Goal: Task Accomplishment & Management: Manage account settings

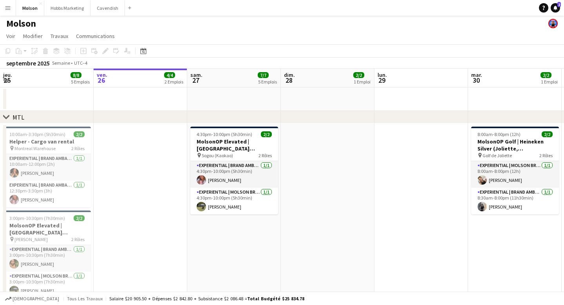
scroll to position [3, 0]
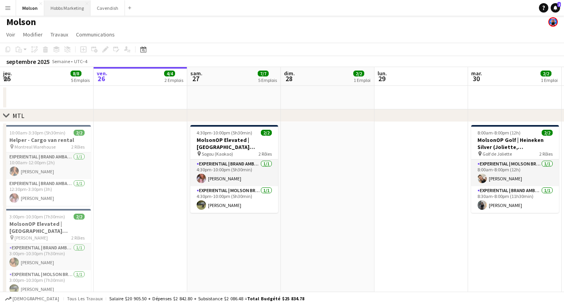
click at [65, 12] on button "Hobbs Marketing Fermer" at bounding box center [67, 7] width 46 height 15
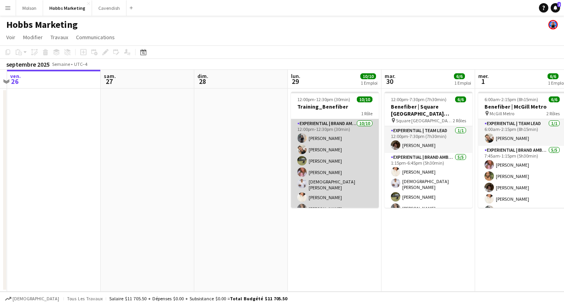
click at [321, 139] on app-card-role "Experiential | Brand Ambassador 10/10 12:00pm-12:30pm (30min) Lili-Rose Caron A…" at bounding box center [335, 184] width 88 height 131
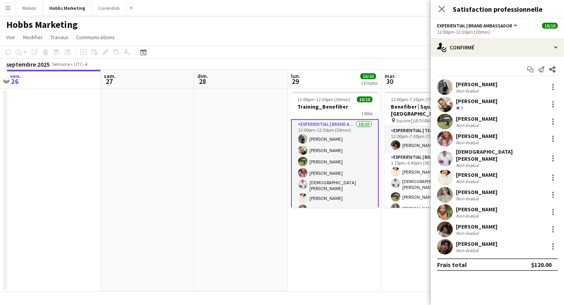
click at [448, 89] on app-user-avatar at bounding box center [445, 87] width 16 height 16
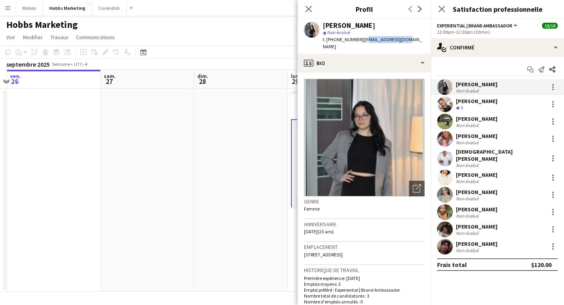
drag, startPoint x: 359, startPoint y: 40, endPoint x: 397, endPoint y: 38, distance: 38.8
click at [397, 38] on span "| caronlilirose@gmail.com" at bounding box center [372, 42] width 99 height 13
click at [409, 39] on div "Lili-Rose Caron star Non évalué t. +15819860370 | caronlilirose@gmail.com" at bounding box center [364, 36] width 133 height 35
drag, startPoint x: 407, startPoint y: 41, endPoint x: 358, endPoint y: 39, distance: 48.6
click at [358, 39] on div "Lili-Rose Caron star Non évalué t. +15819860370 | caronlilirose@gmail.com" at bounding box center [364, 36] width 133 height 35
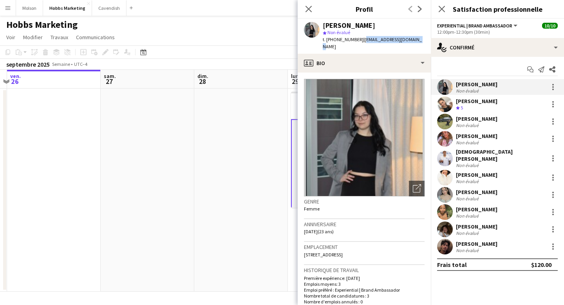
copy span "caronlilirose@gmail.com"
click at [446, 109] on app-user-avatar at bounding box center [445, 104] width 16 height 16
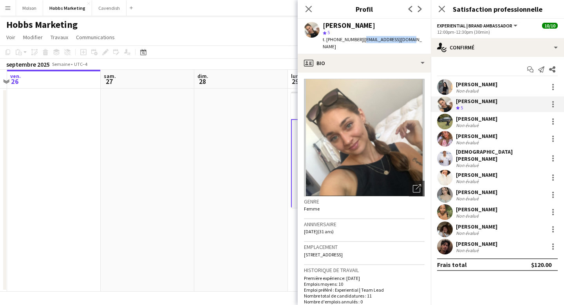
drag, startPoint x: 359, startPoint y: 40, endPoint x: 401, endPoint y: 40, distance: 42.7
click at [401, 40] on span "| kallexee@hotmail.com" at bounding box center [372, 42] width 99 height 13
copy span "kallexee@hotmail.com"
click at [468, 121] on div "[PERSON_NAME]" at bounding box center [477, 118] width 42 height 7
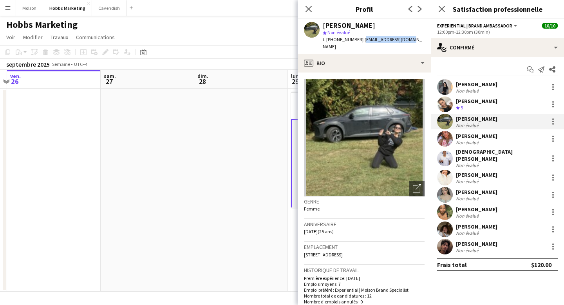
drag, startPoint x: 359, startPoint y: 40, endPoint x: 404, endPoint y: 40, distance: 45.5
click at [405, 40] on span "| mlsbenabid@gmail.com" at bounding box center [372, 42] width 99 height 13
copy span "mlsbenabid@gmail.com"
click at [448, 141] on app-user-avatar at bounding box center [445, 139] width 16 height 16
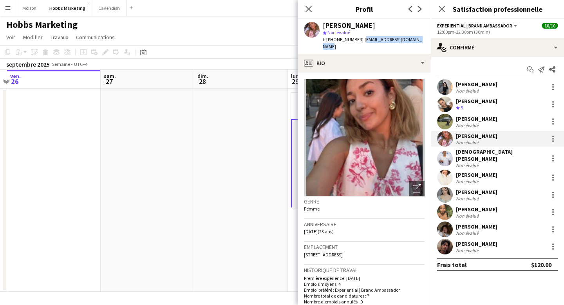
drag, startPoint x: 358, startPoint y: 40, endPoint x: 422, endPoint y: 40, distance: 63.5
click at [422, 40] on span "| yasminehammoudi2@gmail.com" at bounding box center [372, 42] width 99 height 13
copy span "yasminehammoudi2@gmail.com"
click at [444, 159] on app-user-avatar at bounding box center [445, 158] width 16 height 16
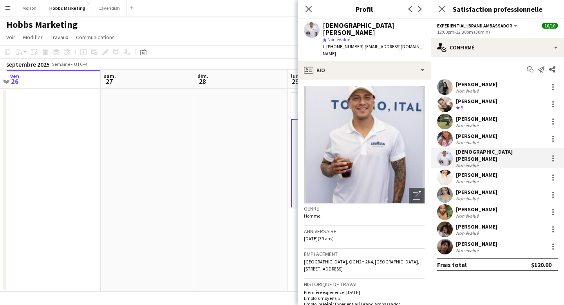
drag, startPoint x: 358, startPoint y: 40, endPoint x: 419, endPoint y: 40, distance: 60.7
click at [419, 40] on div "christian valdiviezo star Non évalué t. +15147469080 | christianvaldiviezo@gmai…" at bounding box center [364, 40] width 133 height 42
copy span "christianvaldiviezo@gmail.com"
click at [449, 172] on app-user-avatar at bounding box center [445, 178] width 16 height 16
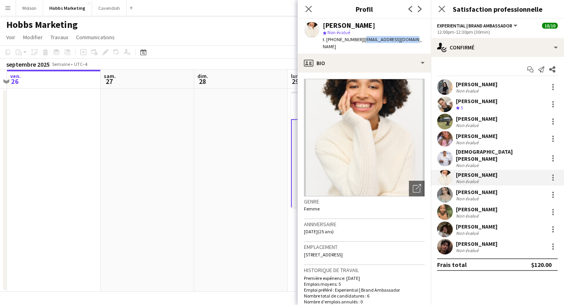
drag, startPoint x: 358, startPoint y: 39, endPoint x: 408, endPoint y: 39, distance: 49.8
click at [408, 39] on span "| cyguimond@hotmail.com" at bounding box center [372, 42] width 99 height 13
copy span "cyguimond@hotmail.com"
click at [471, 190] on div "Amy Topolovec" at bounding box center [477, 192] width 42 height 7
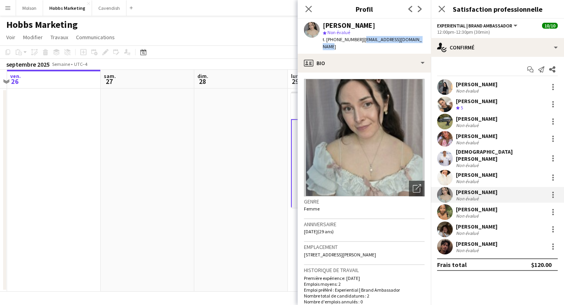
drag, startPoint x: 358, startPoint y: 41, endPoint x: 418, endPoint y: 40, distance: 60.4
click at [418, 40] on div "Amy Topolovec star Non évalué t. +15148867646 | amy_topolovec04@hotmail.fr" at bounding box center [364, 36] width 133 height 35
copy span "amy_topolovec04@hotmail.fr"
click at [461, 213] on div "Non évalué" at bounding box center [468, 216] width 24 height 6
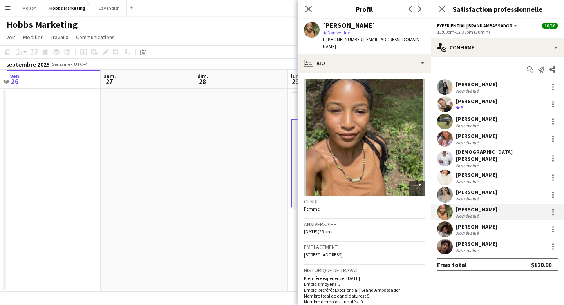
drag, startPoint x: 357, startPoint y: 41, endPoint x: 408, endPoint y: 38, distance: 51.4
click at [409, 38] on span "| nebulaartwear@gmail.com" at bounding box center [372, 42] width 99 height 13
drag, startPoint x: 410, startPoint y: 39, endPoint x: 359, endPoint y: 38, distance: 51.3
click at [359, 38] on span "| nebulaartwear@gmail.com" at bounding box center [372, 42] width 99 height 13
copy span "nebulaartwear@gmail.com"
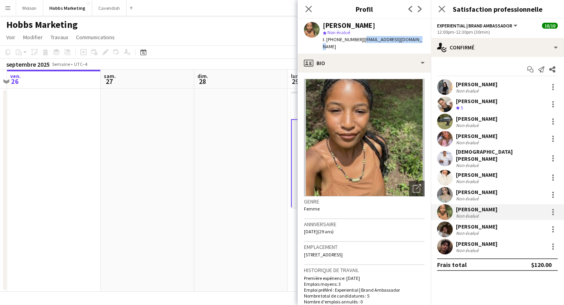
click at [475, 230] on div "Non évalué" at bounding box center [468, 233] width 24 height 6
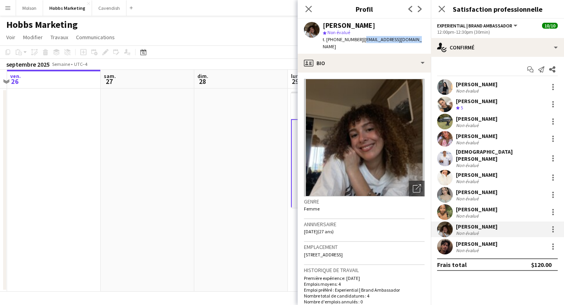
drag, startPoint x: 358, startPoint y: 40, endPoint x: 409, endPoint y: 40, distance: 50.6
click at [409, 40] on span "| ouelletmegan@gmail.com" at bounding box center [372, 42] width 99 height 13
copy span "ouelletmegan@gmail.com"
click at [471, 247] on div "Non évalué" at bounding box center [468, 250] width 24 height 6
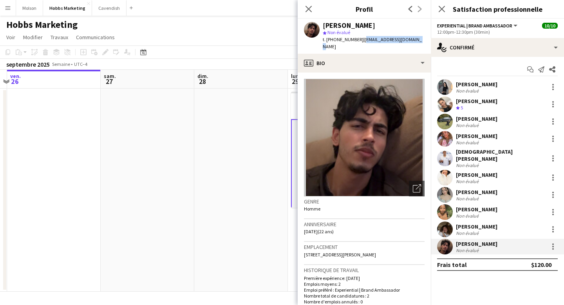
drag, startPoint x: 358, startPoint y: 41, endPoint x: 418, endPoint y: 39, distance: 60.0
click at [418, 39] on div "Aryan Dhiman star Non évalué t. +14389219103 | dhimanaryan14@gmail.com" at bounding box center [364, 36] width 133 height 35
copy span "dhimanaryan14@gmail.com"
click at [234, 168] on app-date-cell at bounding box center [241, 190] width 94 height 203
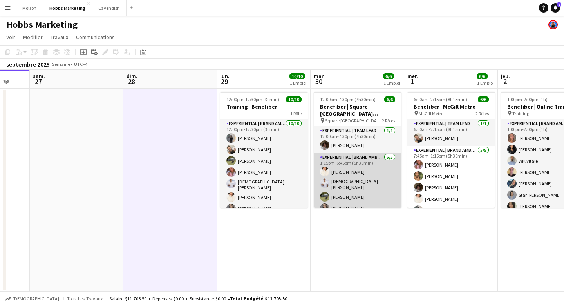
scroll to position [0, 349]
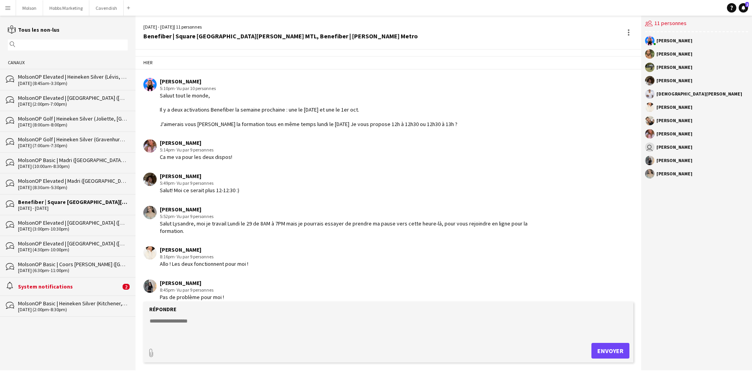
scroll to position [157, 0]
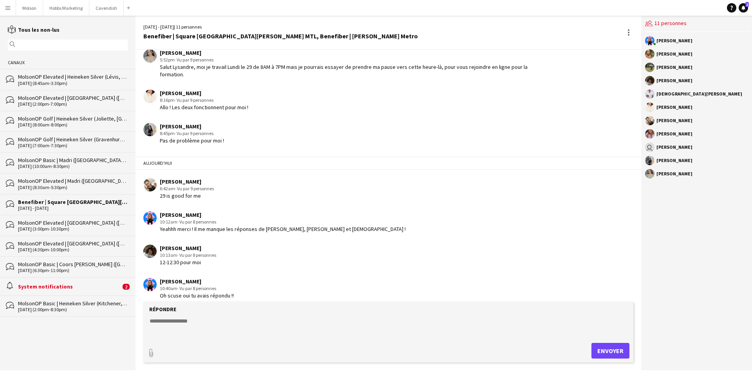
drag, startPoint x: 198, startPoint y: 332, endPoint x: 212, endPoint y: 310, distance: 26.8
click at [198, 332] on textarea at bounding box center [390, 327] width 482 height 20
drag, startPoint x: 184, startPoint y: 322, endPoint x: 200, endPoint y: 322, distance: 16.1
click at [200, 322] on textarea "**********" at bounding box center [390, 327] width 482 height 20
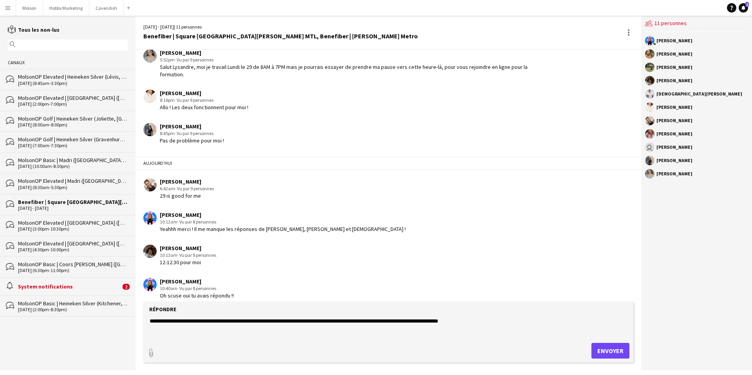
drag, startPoint x: 152, startPoint y: 321, endPoint x: 268, endPoint y: 324, distance: 116.8
click at [268, 324] on textarea "**********" at bounding box center [390, 327] width 482 height 20
drag, startPoint x: 150, startPoint y: 323, endPoint x: 266, endPoint y: 325, distance: 116.4
click at [267, 326] on textarea "**********" at bounding box center [390, 327] width 482 height 20
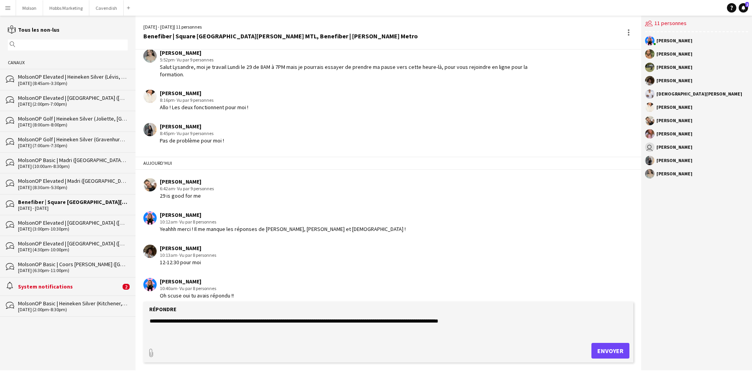
click at [300, 322] on textarea "**********" at bounding box center [390, 327] width 482 height 20
click at [313, 321] on textarea "**********" at bounding box center [390, 327] width 482 height 20
drag, startPoint x: 151, startPoint y: 322, endPoint x: 207, endPoint y: 322, distance: 56.4
click at [207, 322] on textarea "**********" at bounding box center [390, 327] width 482 height 20
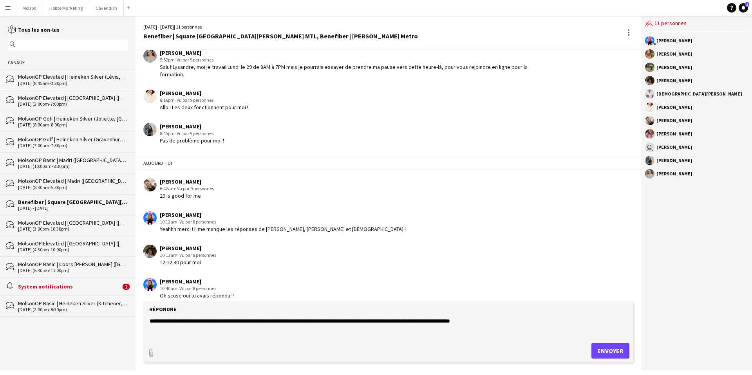
drag, startPoint x: 151, startPoint y: 321, endPoint x: 205, endPoint y: 323, distance: 53.7
click at [205, 323] on textarea "**********" at bounding box center [390, 327] width 482 height 20
drag, startPoint x: 149, startPoint y: 321, endPoint x: 283, endPoint y: 325, distance: 134.5
click at [283, 325] on textarea "**********" at bounding box center [390, 327] width 482 height 20
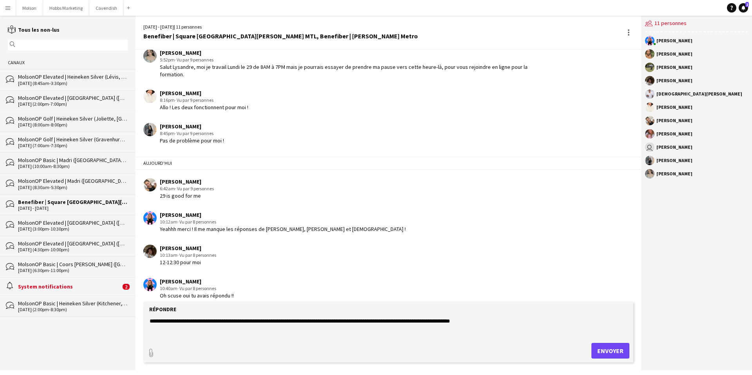
click at [377, 324] on textarea "**********" at bounding box center [390, 327] width 482 height 20
click at [505, 320] on textarea "**********" at bounding box center [390, 327] width 482 height 20
type textarea "**********"
click at [613, 356] on button "Envoyer" at bounding box center [611, 351] width 38 height 16
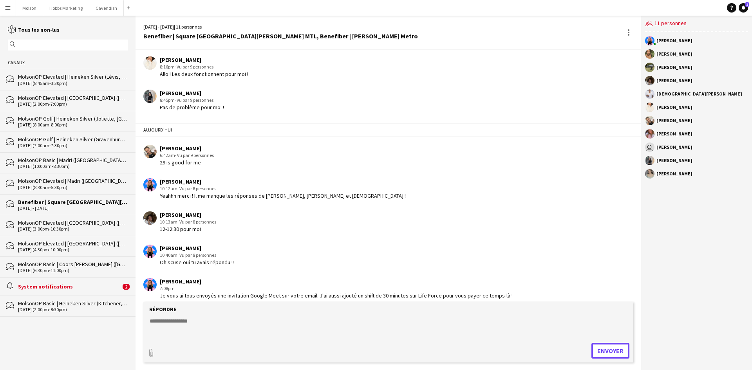
scroll to position [190, 0]
click at [30, 10] on button "Molson Fermer" at bounding box center [29, 7] width 27 height 15
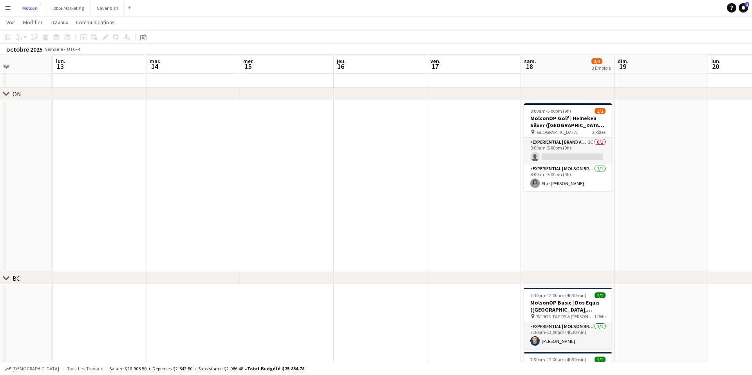
scroll to position [0, 323]
click at [551, 152] on app-card-role "Experiential | Brand Ambassador 1C 0/1 8:00am-5:00pm (9h) single-neutral-actions" at bounding box center [567, 151] width 88 height 27
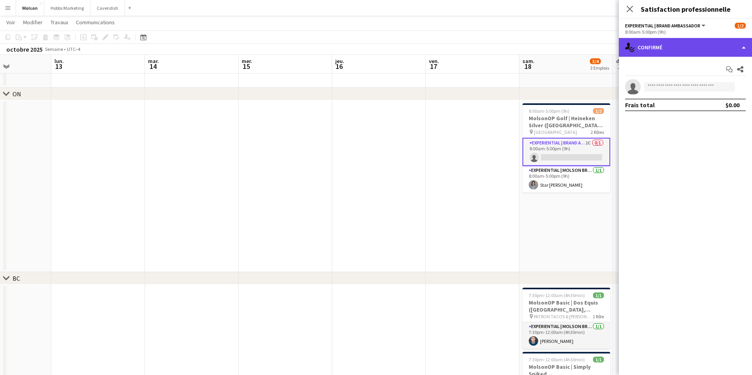
click at [668, 48] on div "single-neutral-actions-check-2 Confirmé" at bounding box center [685, 47] width 133 height 19
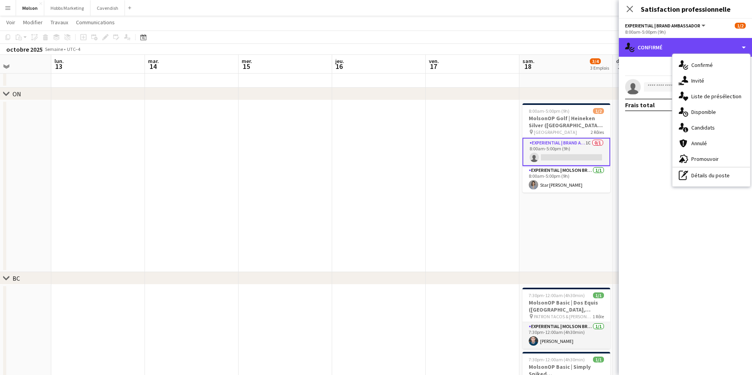
drag, startPoint x: 737, startPoint y: 49, endPoint x: 723, endPoint y: 126, distance: 78.5
click at [737, 49] on div "single-neutral-actions-check-2 Confirmé" at bounding box center [685, 47] width 133 height 19
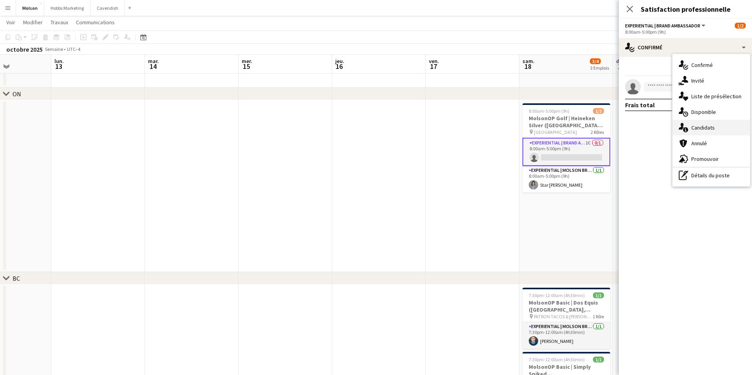
click at [707, 127] on span "Candidats" at bounding box center [704, 127] width 24 height 7
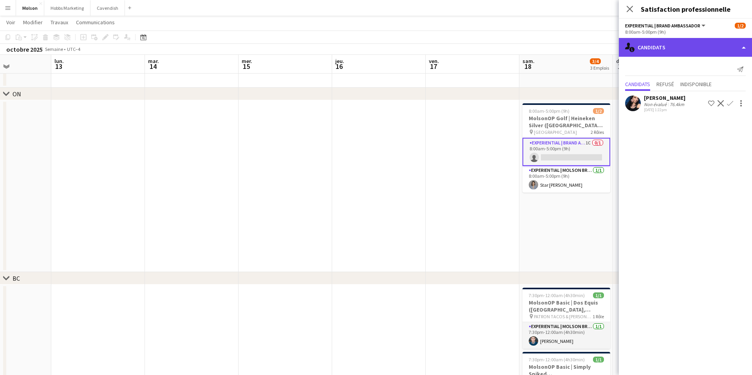
click at [669, 43] on div "single-neutral-actions-information Candidats" at bounding box center [685, 47] width 133 height 19
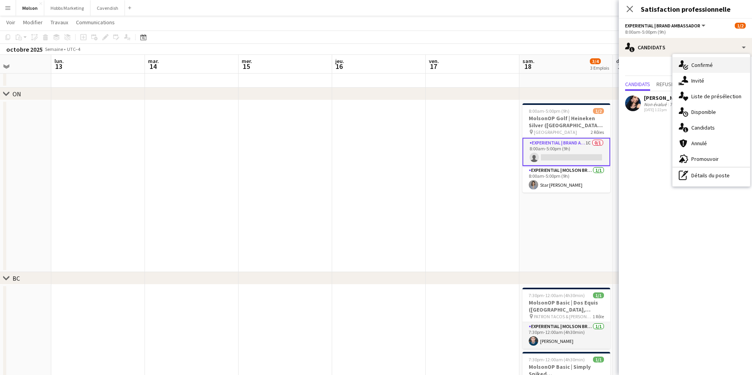
click at [698, 69] on div "single-neutral-actions-check-2 Confirmé" at bounding box center [712, 65] width 78 height 16
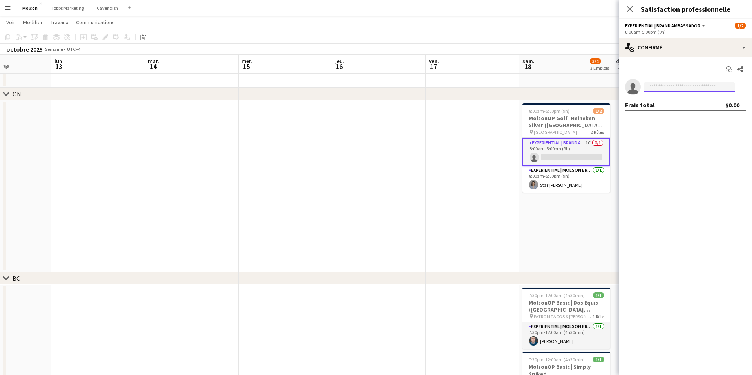
click at [660, 87] on input at bounding box center [689, 86] width 91 height 9
type input "****"
click at [675, 105] on span "[EMAIL_ADDRESS][DOMAIN_NAME]" at bounding box center [690, 105] width 78 height 6
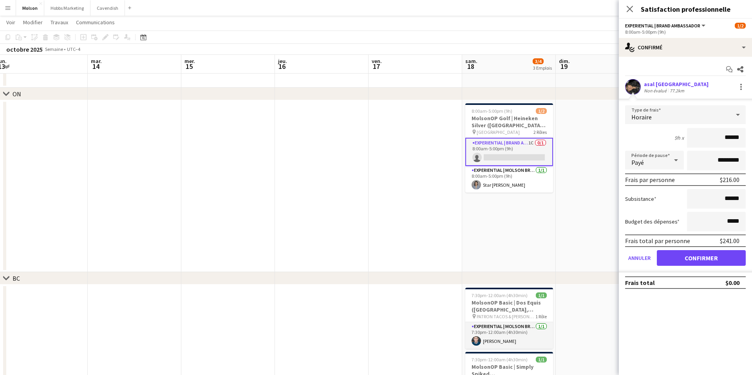
scroll to position [0, 287]
click at [712, 260] on button "Confirmer" at bounding box center [701, 258] width 89 height 16
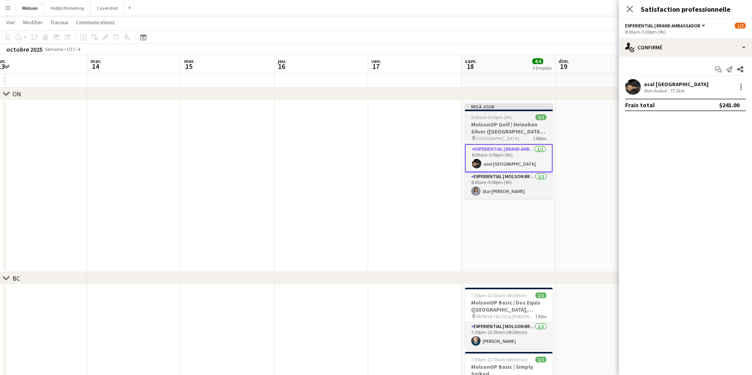
click at [536, 136] on span "2 Rôles" at bounding box center [539, 139] width 13 height 6
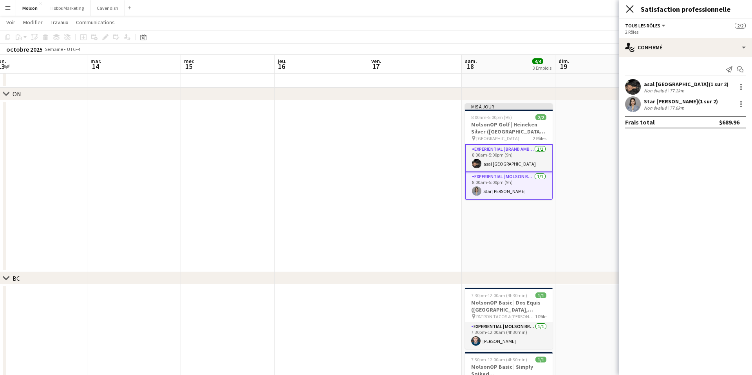
click at [629, 8] on icon at bounding box center [629, 8] width 7 height 7
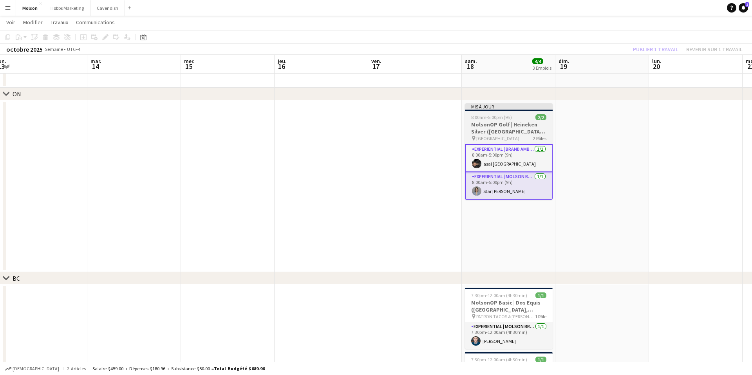
click at [514, 126] on h3 "MolsonOP Golf | Heineken Silver ([GEOGRAPHIC_DATA], [GEOGRAPHIC_DATA])" at bounding box center [509, 128] width 88 height 14
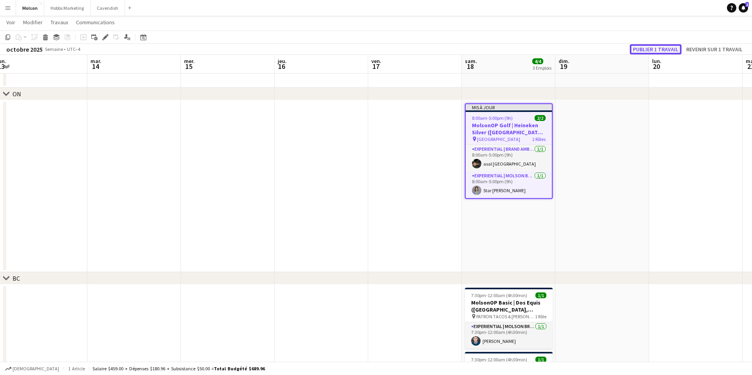
click at [655, 48] on button "Publier 1 travail" at bounding box center [656, 49] width 52 height 10
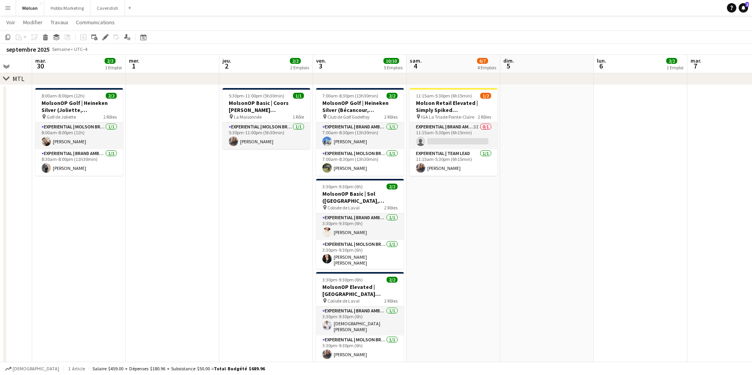
scroll to position [38, 0]
click at [456, 133] on app-card-role "Experiential | Brand Ambassador 3I 0/1 11:15am-5:30pm (6h15min) single-neutral-…" at bounding box center [454, 136] width 88 height 27
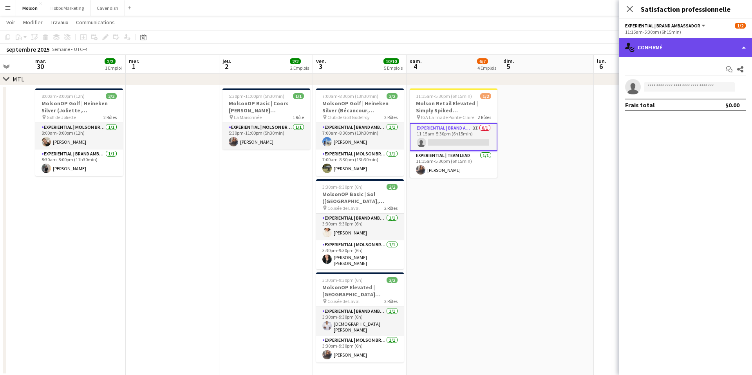
click at [656, 49] on div "single-neutral-actions-check-2 Confirmé" at bounding box center [685, 47] width 133 height 19
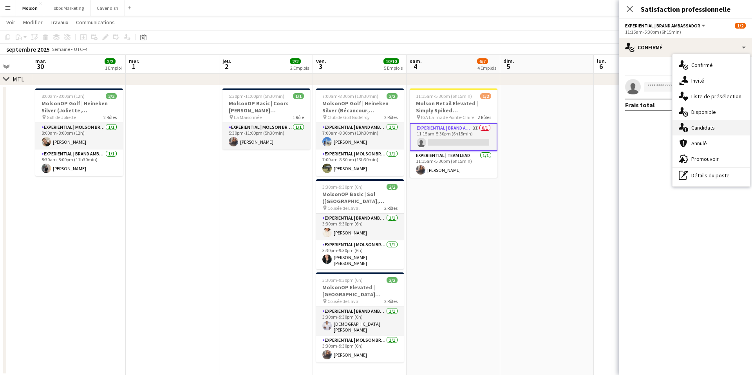
click at [705, 131] on span "Candidats" at bounding box center [704, 127] width 24 height 7
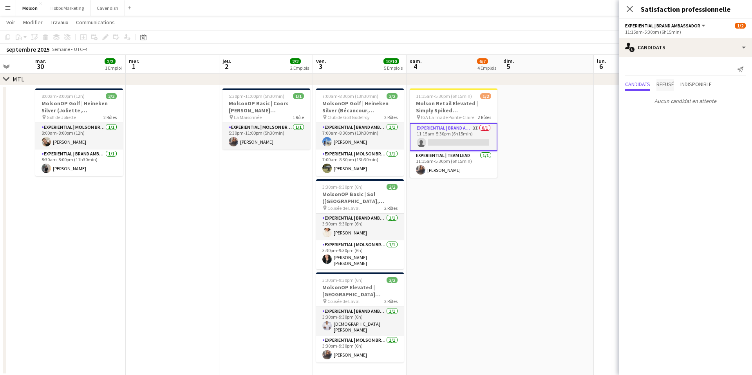
click at [670, 83] on span "Refusé" at bounding box center [666, 84] width 18 height 5
click at [700, 83] on span "Indisponible" at bounding box center [696, 84] width 31 height 5
click at [642, 82] on span "Candidats" at bounding box center [638, 84] width 25 height 5
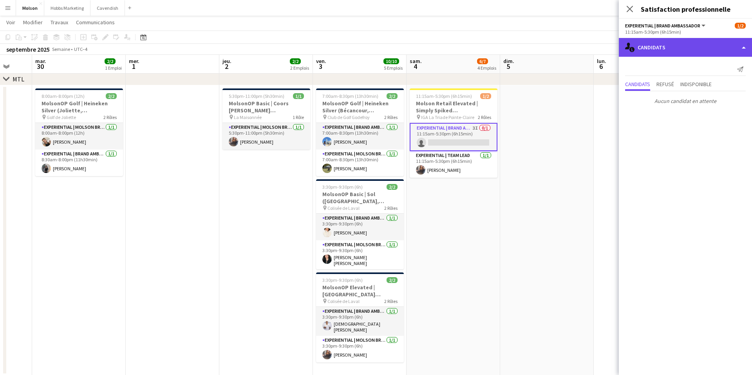
click at [682, 47] on div "single-neutral-actions-information Candidats" at bounding box center [685, 47] width 133 height 19
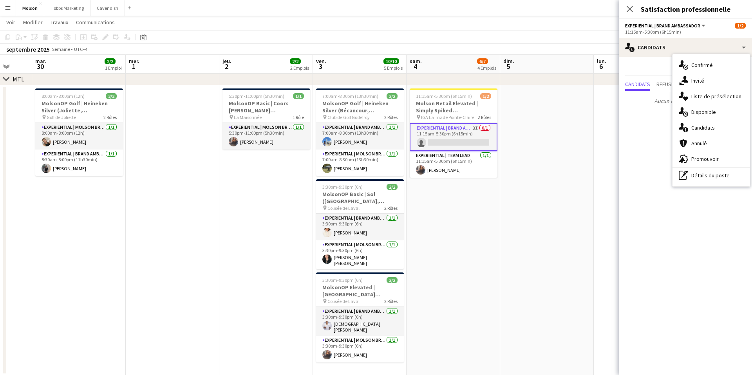
click at [640, 67] on div "Envoyer une notification" at bounding box center [686, 69] width 121 height 13
click at [629, 11] on icon "Fermer le pop-in" at bounding box center [629, 8] width 7 height 7
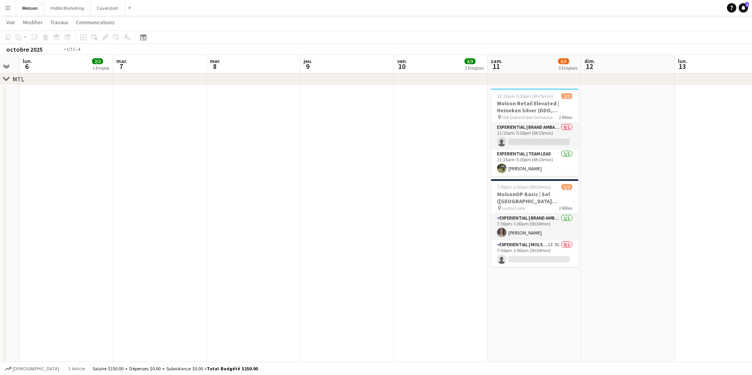
scroll to position [0, 303]
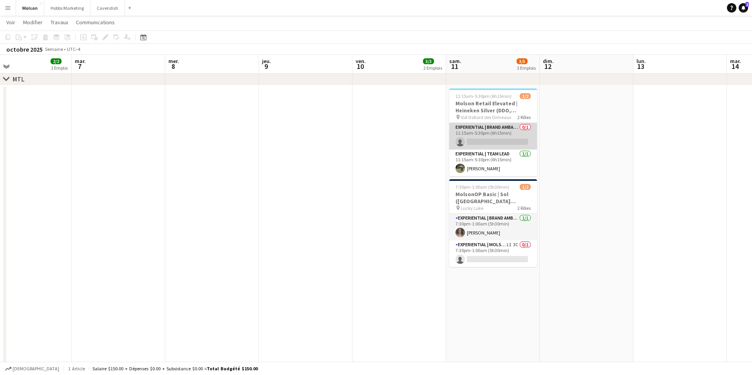
click at [510, 140] on app-card-role "Experiential | Brand Ambassador 0/1 11:15am-5:30pm (6h15min) single-neutral-act…" at bounding box center [494, 136] width 88 height 27
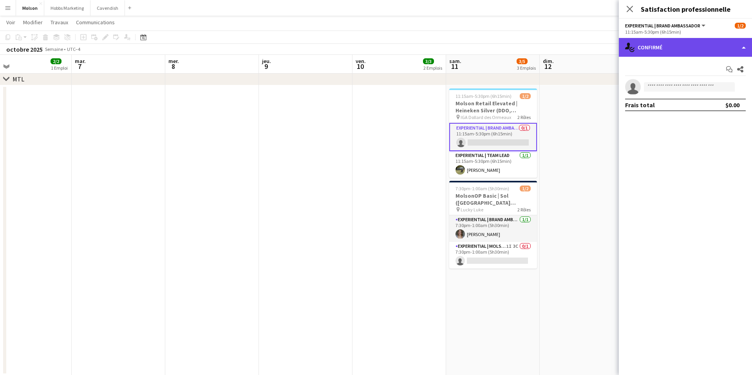
click at [677, 46] on div "single-neutral-actions-check-2 Confirmé" at bounding box center [685, 47] width 133 height 19
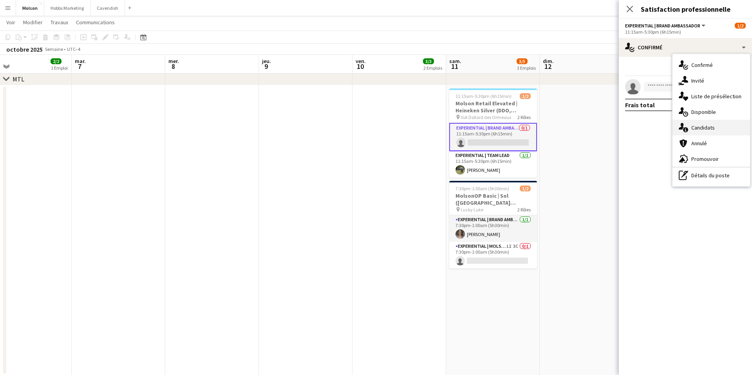
click at [696, 130] on span "Candidats" at bounding box center [704, 127] width 24 height 7
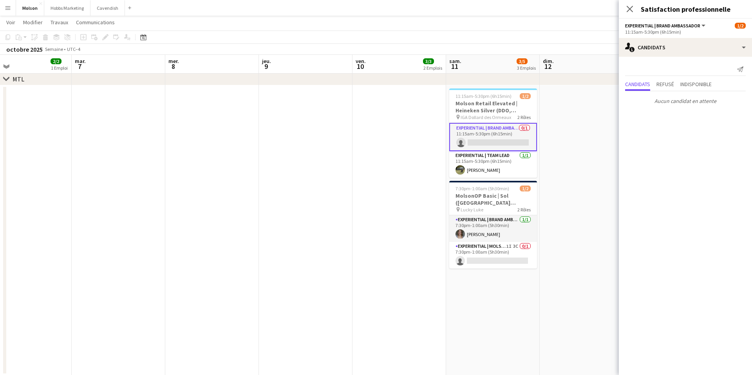
click at [556, 202] on app-date-cell at bounding box center [587, 230] width 94 height 290
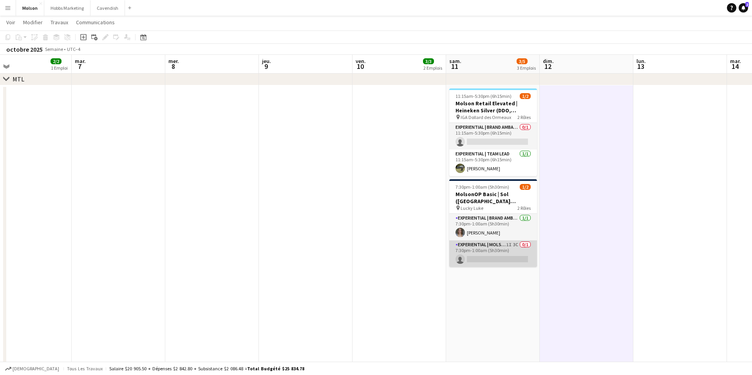
click at [491, 249] on app-card-role "Experiential | Molson Brand Specialist 1I 3C 0/1 7:30pm-1:00am (5h30min) single…" at bounding box center [494, 254] width 88 height 27
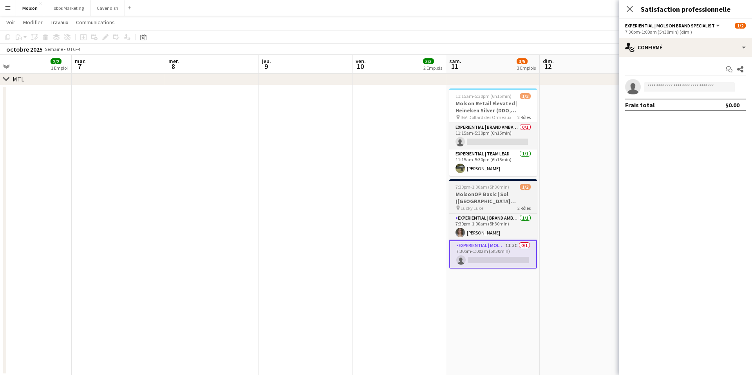
click at [508, 196] on h3 "MolsonOP Basic | Sol ([GEOGRAPHIC_DATA][PERSON_NAME], [GEOGRAPHIC_DATA])" at bounding box center [494, 198] width 88 height 14
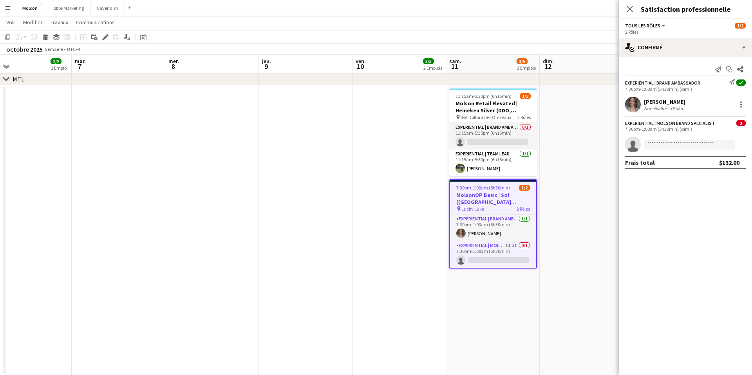
click at [718, 123] on div "Experiential | Molson Brand Specialist 3 7:30pm-1:00am (5h30min) (dim.)" at bounding box center [685, 126] width 133 height 12
click at [493, 256] on app-card-role "Experiential | Molson Brand Specialist 1I 3C 0/1 7:30pm-1:00am (5h30min) single…" at bounding box center [493, 254] width 86 height 27
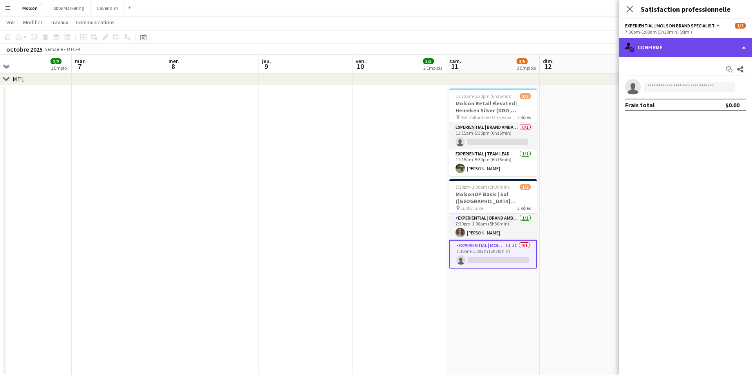
click at [664, 51] on div "single-neutral-actions-check-2 Confirmé" at bounding box center [685, 47] width 133 height 19
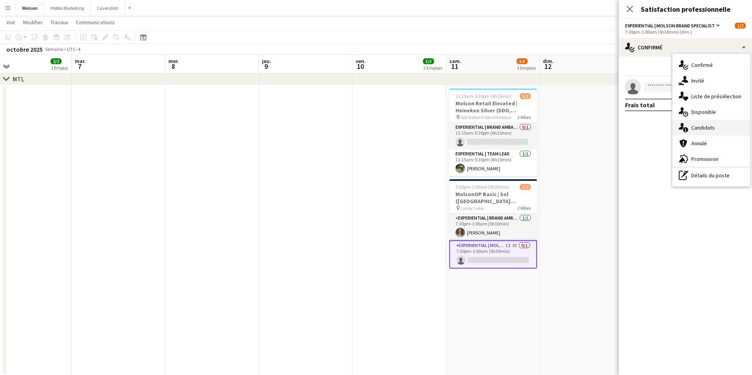
click at [701, 129] on span "Candidats" at bounding box center [704, 127] width 24 height 7
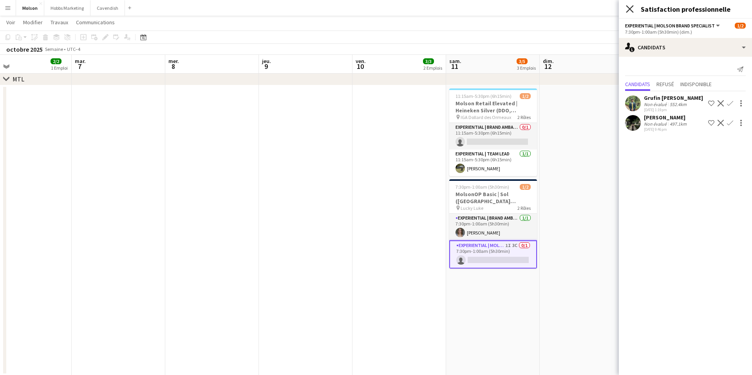
click at [632, 10] on icon "Fermer le pop-in" at bounding box center [629, 8] width 7 height 7
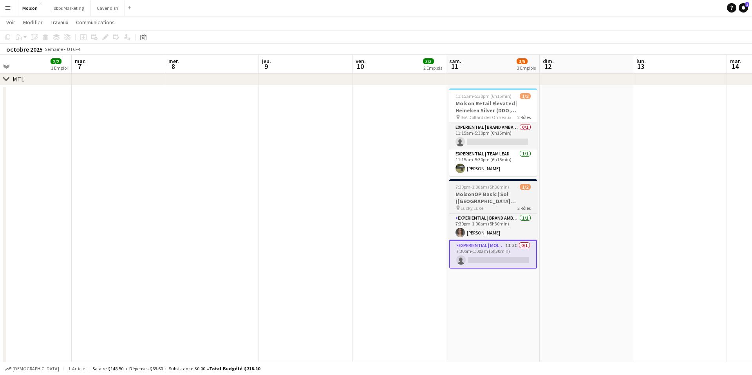
click at [506, 205] on div "pin Lucky Luke 2 Rôles" at bounding box center [494, 208] width 88 height 6
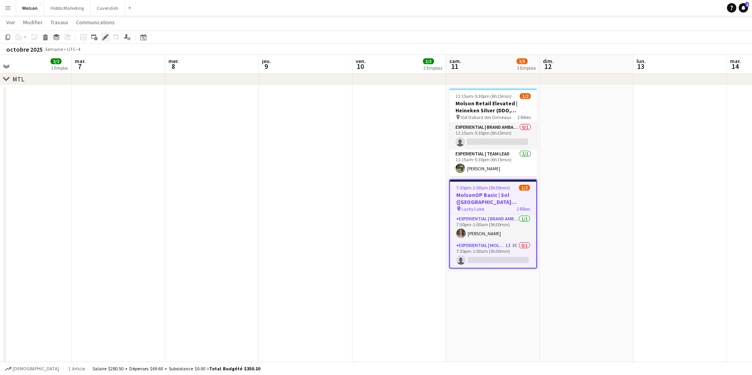
click at [105, 36] on icon "Modifier" at bounding box center [105, 37] width 6 height 6
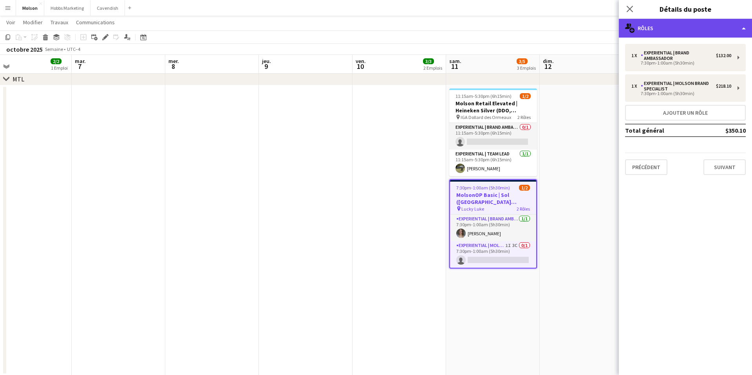
click at [689, 30] on div "multiple-users-add Rôles" at bounding box center [685, 28] width 133 height 19
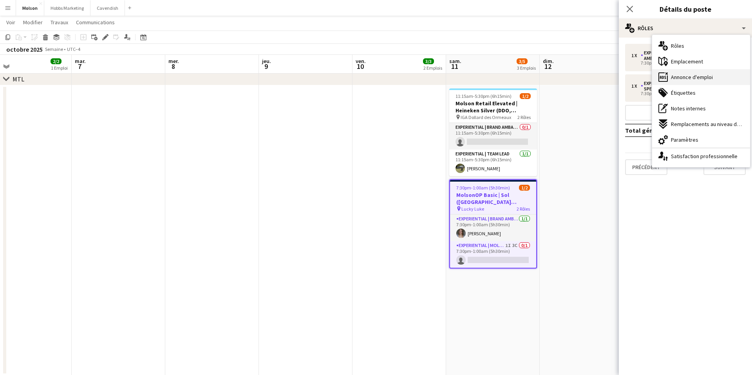
click at [693, 78] on span "Annonce d'emploi" at bounding box center [692, 77] width 42 height 7
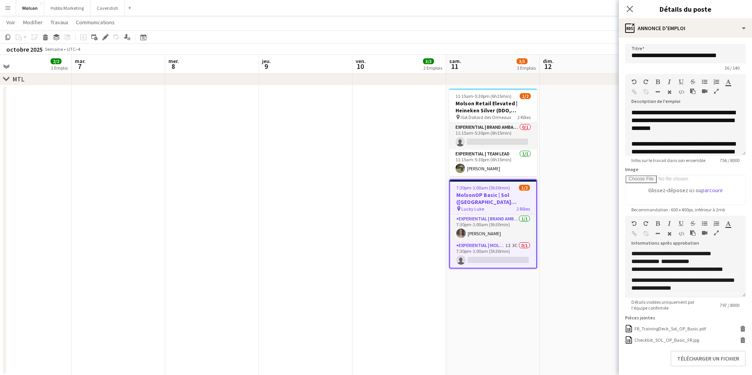
scroll to position [131, 0]
click at [508, 196] on h3 "MolsonOP Basic | Sol ([GEOGRAPHIC_DATA][PERSON_NAME], [GEOGRAPHIC_DATA])" at bounding box center [493, 199] width 86 height 14
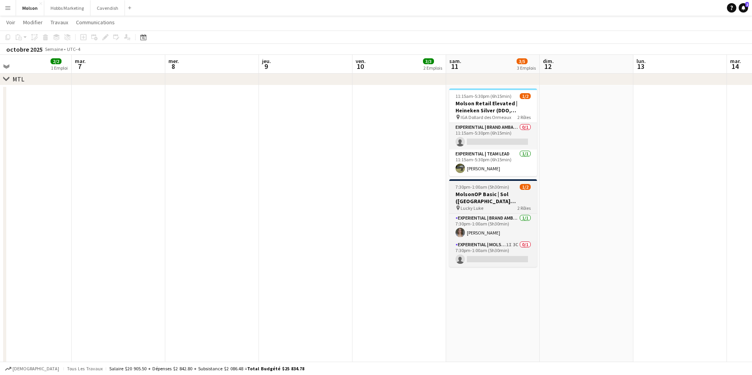
click at [508, 196] on h3 "MolsonOP Basic | Sol ([GEOGRAPHIC_DATA][PERSON_NAME], [GEOGRAPHIC_DATA])" at bounding box center [494, 198] width 88 height 14
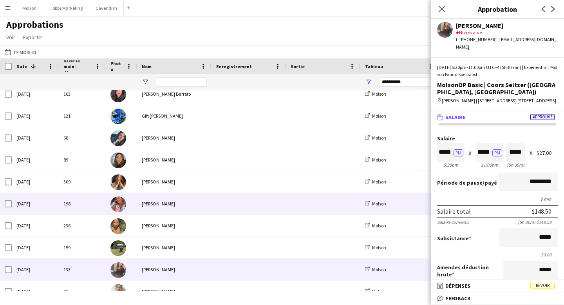
click at [299, 210] on span at bounding box center [323, 204] width 65 height 22
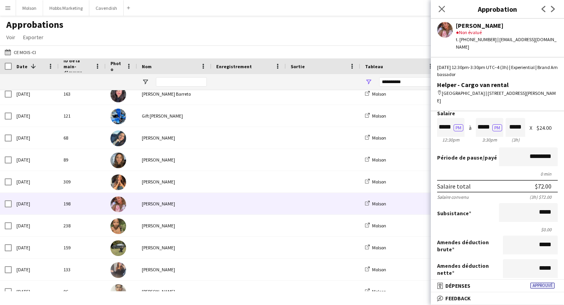
scroll to position [26, 0]
click at [549, 204] on input "*****" at bounding box center [528, 211] width 59 height 19
drag, startPoint x: 551, startPoint y: 204, endPoint x: 542, endPoint y: 204, distance: 9.0
click at [542, 204] on input "*****" at bounding box center [528, 211] width 59 height 19
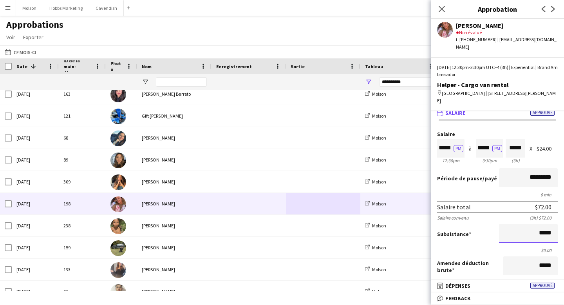
type input "*****"
drag, startPoint x: 508, startPoint y: 142, endPoint x: 522, endPoint y: 141, distance: 14.1
click at [522, 141] on input "*****" at bounding box center [516, 148] width 20 height 19
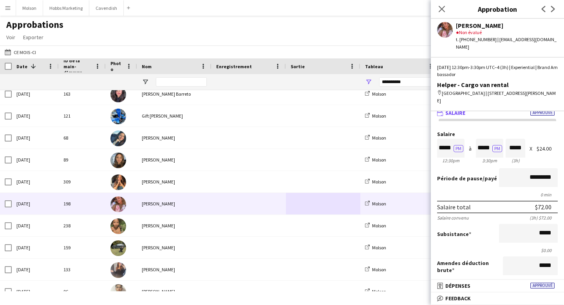
drag, startPoint x: 537, startPoint y: 142, endPoint x: 553, endPoint y: 143, distance: 16.1
click at [553, 146] on div "$24.00" at bounding box center [547, 149] width 21 height 6
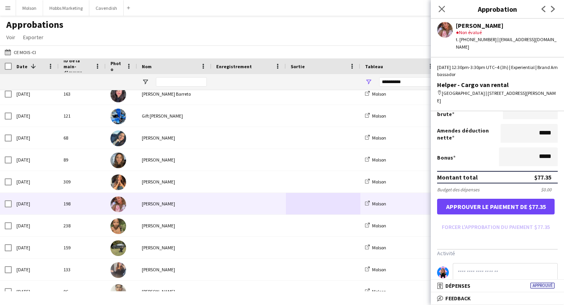
scroll to position [165, 0]
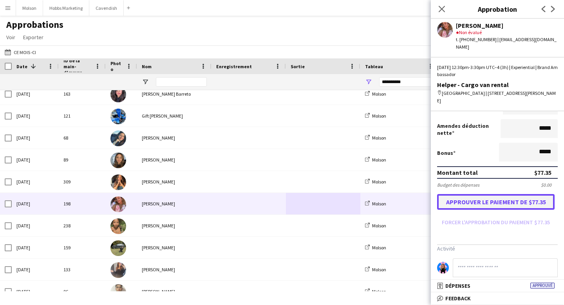
click at [504, 194] on button "Approuver le paiement de $77.35" at bounding box center [496, 202] width 118 height 16
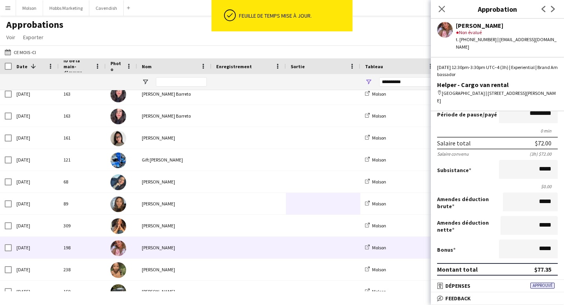
scroll to position [0, 0]
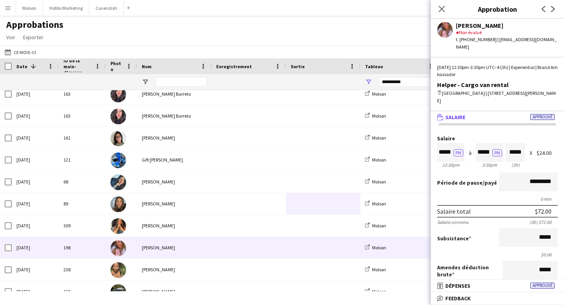
drag, startPoint x: 456, startPoint y: 27, endPoint x: 506, endPoint y: 25, distance: 50.6
click at [507, 25] on div "[PERSON_NAME]" at bounding box center [507, 25] width 102 height 7
click at [458, 24] on div "[PERSON_NAME]" at bounding box center [507, 25] width 102 height 7
drag, startPoint x: 458, startPoint y: 26, endPoint x: 499, endPoint y: 26, distance: 41.5
click at [499, 26] on div "[PERSON_NAME]" at bounding box center [507, 25] width 102 height 7
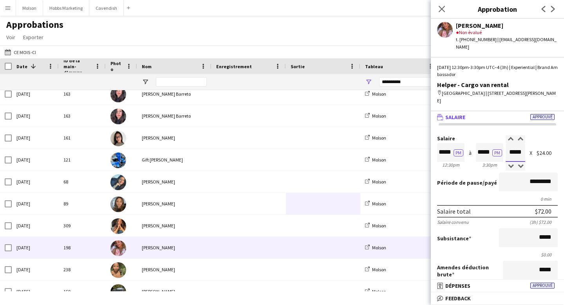
scroll to position [0, 0]
drag, startPoint x: 509, startPoint y: 146, endPoint x: 522, endPoint y: 146, distance: 13.3
click at [522, 146] on input "*****" at bounding box center [516, 152] width 20 height 19
click at [532, 153] on div "Salaire ***** PM 12:30pm à ***** PM 3:30pm ***** (3h) X $24.00" at bounding box center [497, 153] width 121 height 34
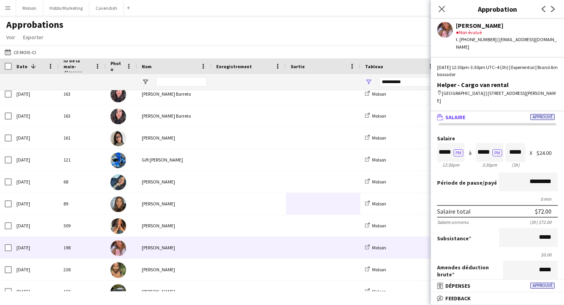
drag, startPoint x: 512, startPoint y: 158, endPoint x: 520, endPoint y: 158, distance: 7.8
click at [520, 162] on div "(3h)" at bounding box center [516, 165] width 20 height 6
drag, startPoint x: 539, startPoint y: 147, endPoint x: 551, endPoint y: 147, distance: 12.1
click at [551, 150] on div "$24.00" at bounding box center [547, 153] width 21 height 6
drag, startPoint x: 512, startPoint y: 159, endPoint x: 522, endPoint y: 159, distance: 10.2
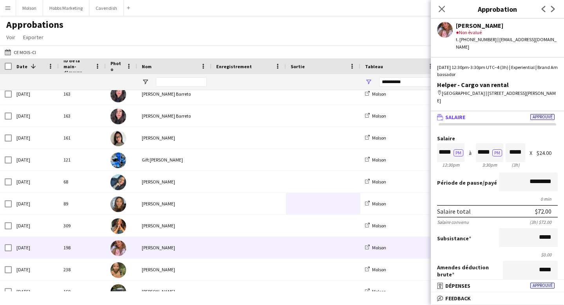
click at [522, 162] on div "(3h)" at bounding box center [516, 165] width 20 height 6
click at [516, 162] on div "(3h)" at bounding box center [516, 165] width 20 height 6
drag, startPoint x: 511, startPoint y: 159, endPoint x: 519, endPoint y: 159, distance: 7.1
click at [519, 162] on div "(3h)" at bounding box center [516, 165] width 20 height 6
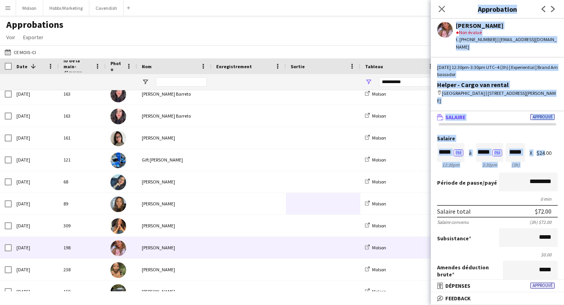
drag, startPoint x: 542, startPoint y: 144, endPoint x: 565, endPoint y: 144, distance: 22.7
click at [564, 144] on html "Menu Tableaux Tableaux Tableaux Tous les travaux Statut Personnel Personnel Mon…" at bounding box center [282, 152] width 564 height 305
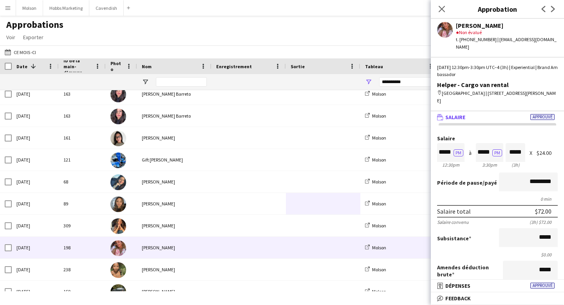
click at [497, 236] on div "Subsistance *****" at bounding box center [497, 238] width 121 height 20
drag, startPoint x: 512, startPoint y: 158, endPoint x: 523, endPoint y: 158, distance: 11.4
click at [523, 162] on div "(3h)" at bounding box center [516, 165] width 20 height 6
drag, startPoint x: 537, startPoint y: 144, endPoint x: 557, endPoint y: 143, distance: 20.8
click at [558, 144] on div "Salaire ***** PM 12:30pm à ***** PM 3:30pm ***** (3h) X $24.00" at bounding box center [497, 153] width 121 height 34
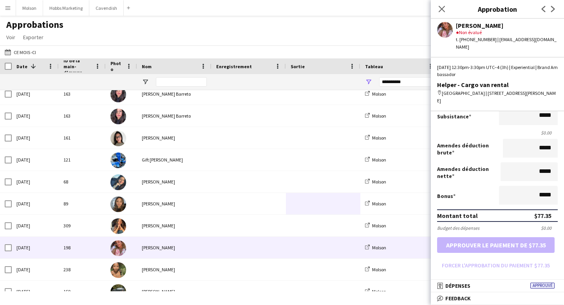
scroll to position [123, 0]
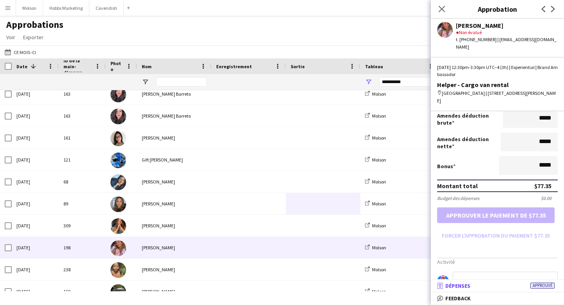
click at [495, 287] on mat-panel-title "receipt Dépenses Approuvé" at bounding box center [496, 285] width 130 height 7
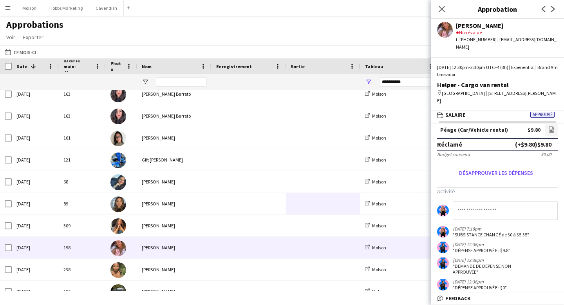
scroll to position [0, 0]
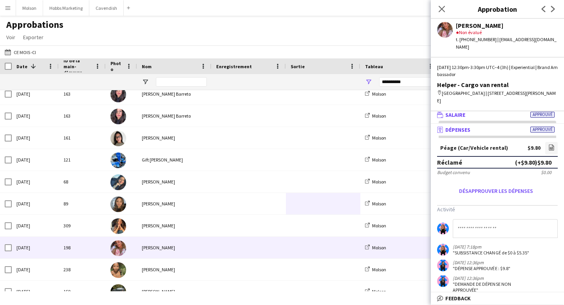
click at [495, 111] on mat-panel-title "wallet Salaire Approuvé" at bounding box center [496, 114] width 130 height 7
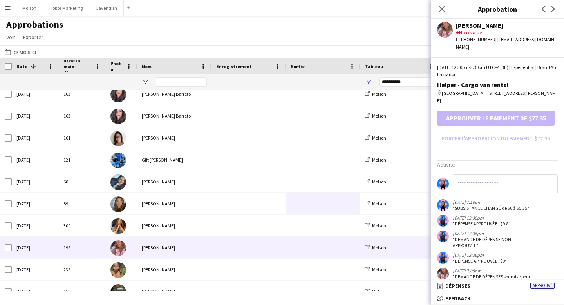
scroll to position [258, 0]
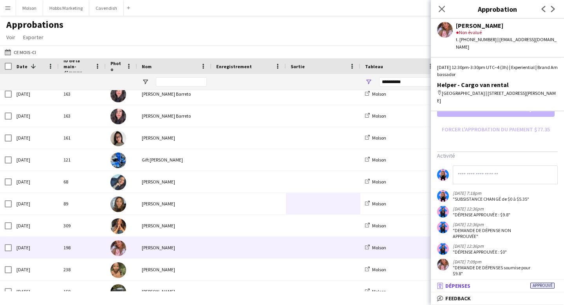
click at [518, 286] on mat-panel-title "receipt Dépenses Approuvé" at bounding box center [496, 285] width 130 height 7
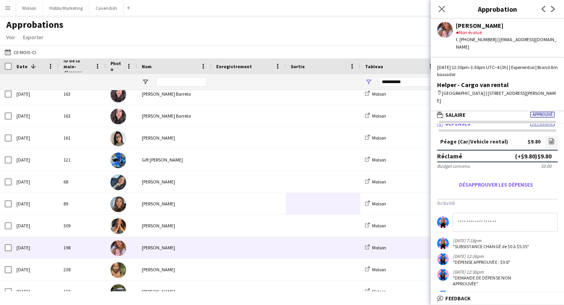
scroll to position [0, 0]
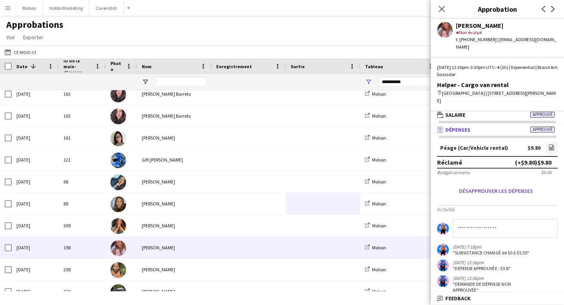
click at [458, 126] on span "Dépenses" at bounding box center [458, 129] width 25 height 7
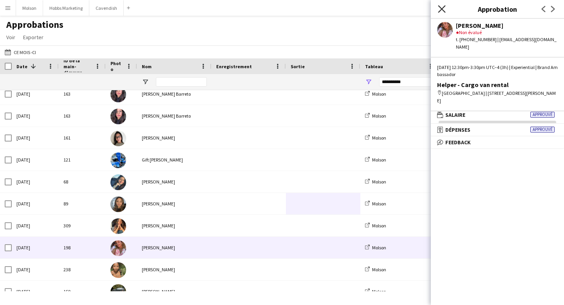
click at [441, 9] on icon "Fermer le pop-in" at bounding box center [441, 8] width 7 height 7
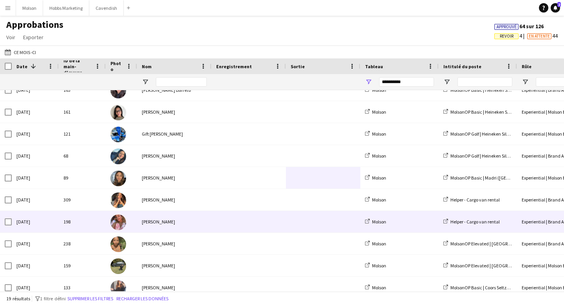
scroll to position [57, 0]
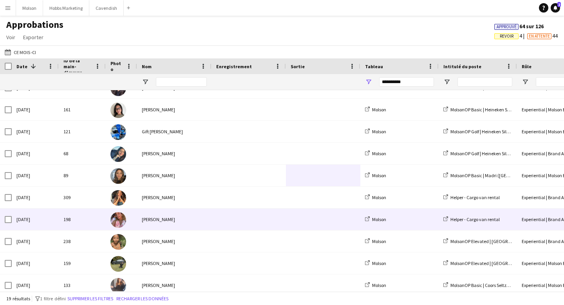
click at [210, 219] on div "[PERSON_NAME]" at bounding box center [174, 220] width 74 height 22
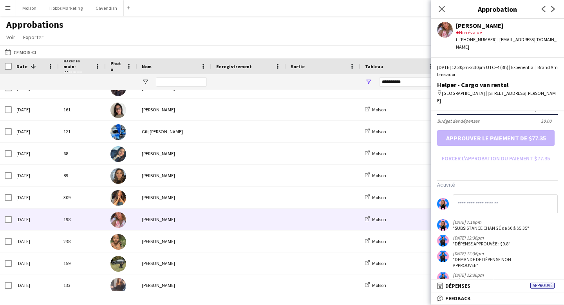
scroll to position [0, 0]
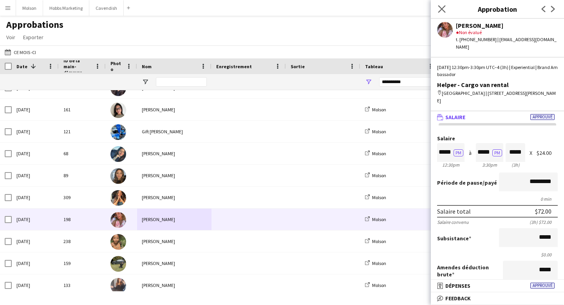
click at [442, 4] on app-icon "Fermer le pop-in" at bounding box center [442, 9] width 11 height 11
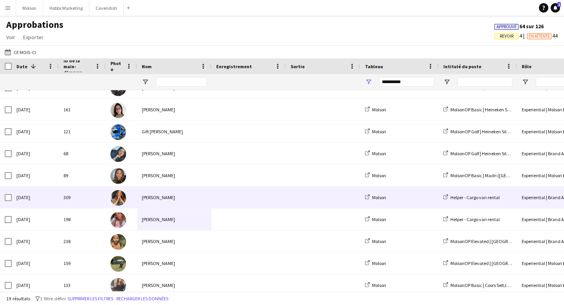
click at [158, 196] on div "[PERSON_NAME]" at bounding box center [174, 198] width 74 height 22
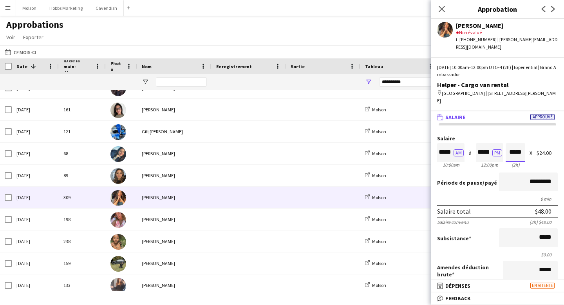
click at [513, 145] on input "*****" at bounding box center [516, 152] width 20 height 19
type input "*****"
click at [510, 135] on div at bounding box center [511, 139] width 10 height 8
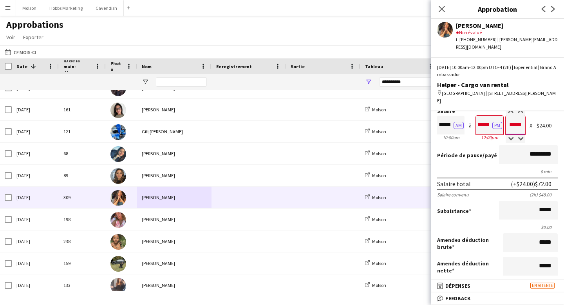
scroll to position [28, 0]
click at [550, 203] on input "*****" at bounding box center [528, 209] width 59 height 19
type input "**"
type input "******"
click at [485, 216] on form "Salaire ***** AM 10:00am à ***** PM 12:00pm ***** (2h) X $24.00 Période de paus…" at bounding box center [497, 237] width 133 height 258
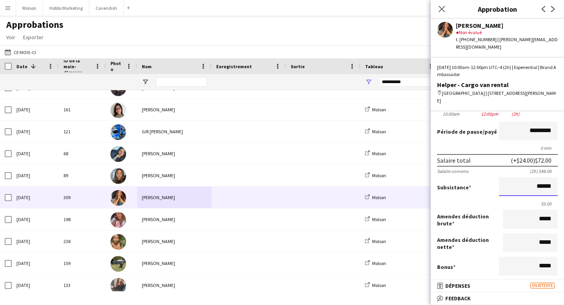
scroll to position [0, 0]
drag, startPoint x: 535, startPoint y: 180, endPoint x: 552, endPoint y: 180, distance: 17.2
click at [552, 180] on input "******" at bounding box center [528, 186] width 59 height 19
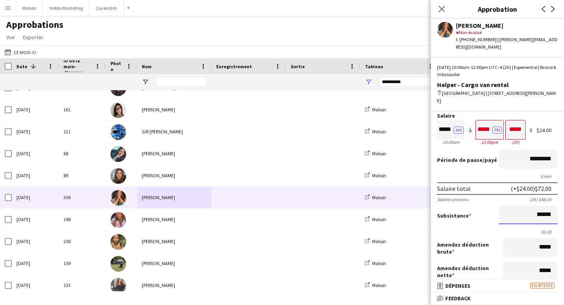
scroll to position [20, 0]
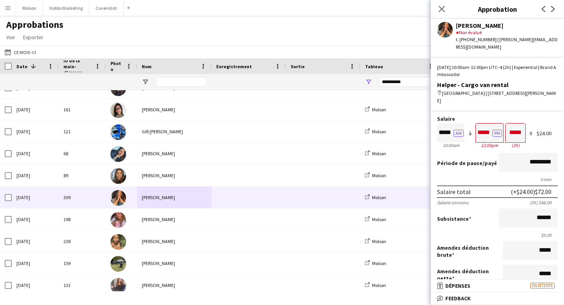
click at [542, 129] on div "Salaire ***** AM 10:00am à ***** PM 12:00pm ***** (2h) X $24.00" at bounding box center [497, 133] width 121 height 34
drag, startPoint x: 508, startPoint y: 126, endPoint x: 522, endPoint y: 126, distance: 13.3
click at [522, 126] on input "*****" at bounding box center [516, 132] width 20 height 19
click at [543, 121] on div "Salaire ***** AM 10:00am à ***** PM 12:00pm ***** (2h) X $24.00" at bounding box center [497, 133] width 121 height 34
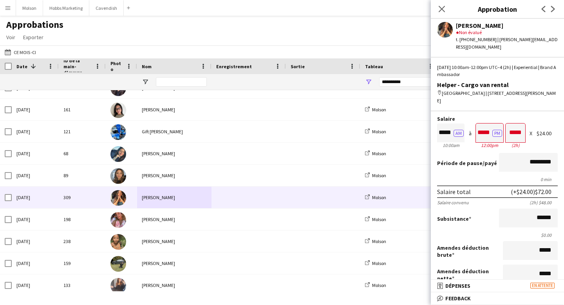
scroll to position [0, 0]
drag, startPoint x: 456, startPoint y: 25, endPoint x: 490, endPoint y: 25, distance: 34.1
click at [490, 25] on div "[PERSON_NAME]" at bounding box center [507, 25] width 102 height 7
drag, startPoint x: 457, startPoint y: 26, endPoint x: 491, endPoint y: 25, distance: 34.5
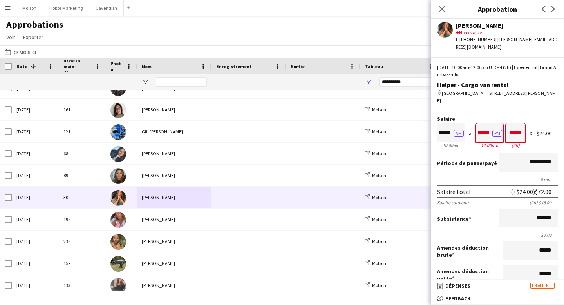
click at [491, 25] on div "[PERSON_NAME]" at bounding box center [507, 25] width 102 height 7
drag, startPoint x: 509, startPoint y: 127, endPoint x: 522, endPoint y: 127, distance: 12.9
click at [522, 127] on input "*****" at bounding box center [516, 132] width 20 height 19
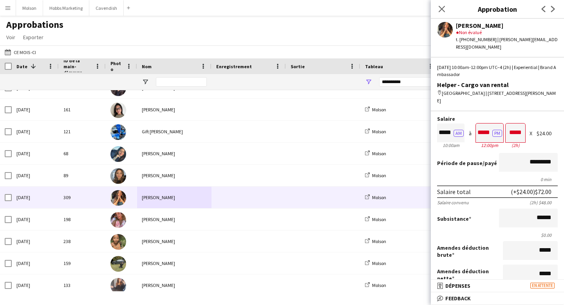
drag, startPoint x: 538, startPoint y: 125, endPoint x: 557, endPoint y: 125, distance: 18.8
click at [557, 131] on div "$24.00" at bounding box center [547, 134] width 21 height 6
drag, startPoint x: 510, startPoint y: 127, endPoint x: 521, endPoint y: 125, distance: 11.1
click at [521, 125] on input "*****" at bounding box center [516, 132] width 20 height 19
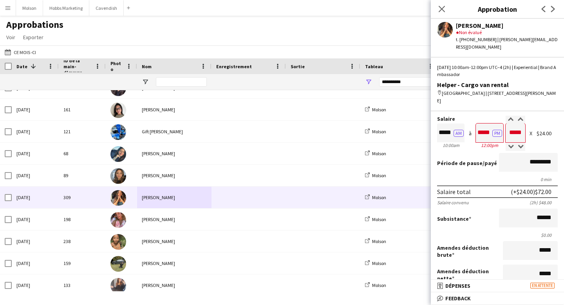
scroll to position [0, 0]
drag, startPoint x: 538, startPoint y: 126, endPoint x: 551, endPoint y: 126, distance: 13.7
click at [552, 131] on div "$24.00" at bounding box center [547, 134] width 21 height 6
drag, startPoint x: 509, startPoint y: 125, endPoint x: 524, endPoint y: 125, distance: 14.9
click at [524, 125] on input "*****" at bounding box center [516, 132] width 20 height 19
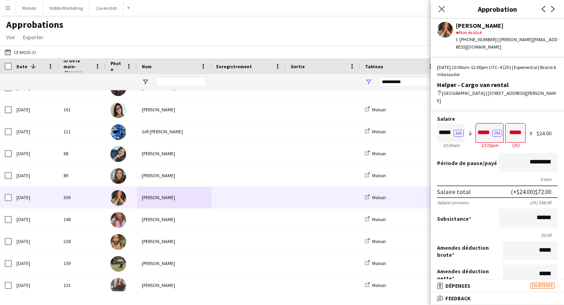
drag, startPoint x: 538, startPoint y: 125, endPoint x: 554, endPoint y: 127, distance: 16.6
click at [554, 131] on div "$24.00" at bounding box center [547, 134] width 21 height 6
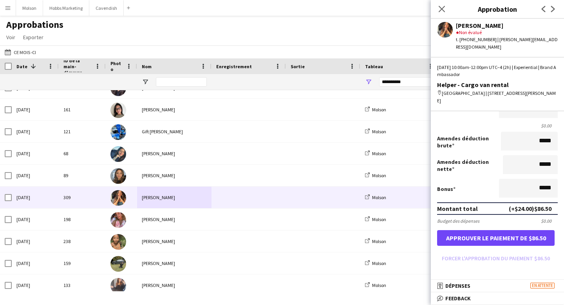
scroll to position [153, 0]
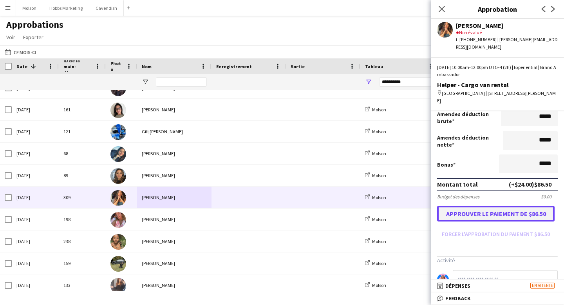
click at [517, 206] on button "Approuver le paiement de $86.50" at bounding box center [496, 214] width 118 height 16
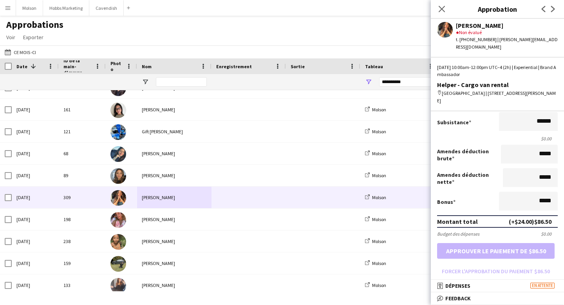
scroll to position [0, 0]
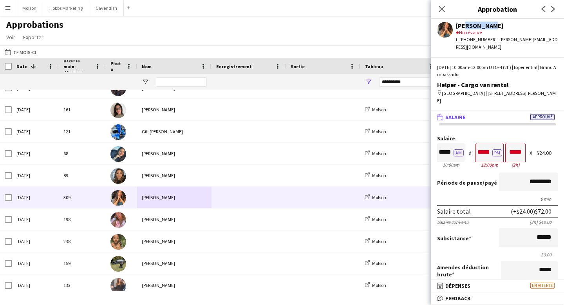
drag, startPoint x: 462, startPoint y: 26, endPoint x: 485, endPoint y: 26, distance: 22.7
click at [485, 26] on div "[PERSON_NAME]" at bounding box center [507, 25] width 102 height 7
drag, startPoint x: 511, startPoint y: 145, endPoint x: 523, endPoint y: 145, distance: 12.1
click at [523, 145] on input "*****" at bounding box center [516, 152] width 20 height 19
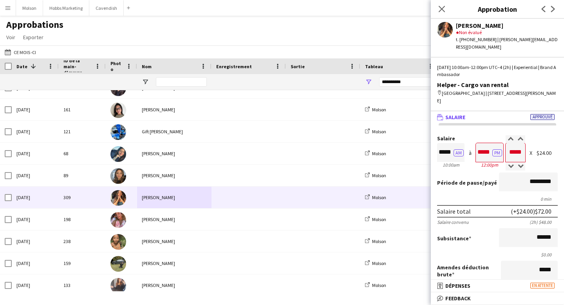
scroll to position [0, 0]
drag, startPoint x: 540, startPoint y: 147, endPoint x: 552, endPoint y: 147, distance: 11.8
click at [552, 150] on div "$24.00" at bounding box center [547, 153] width 21 height 6
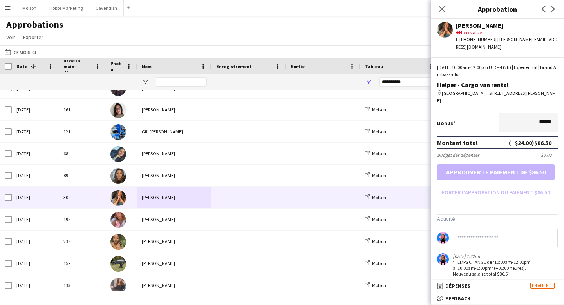
scroll to position [211, 0]
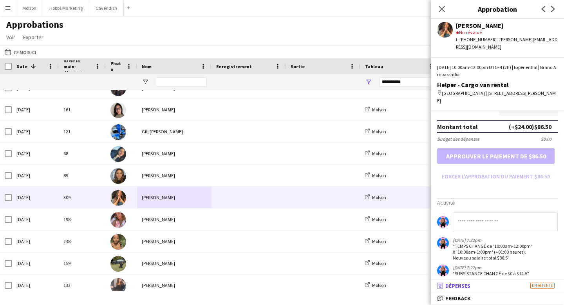
click at [508, 285] on mat-panel-title "receipt Dépenses En attente" at bounding box center [496, 285] width 130 height 7
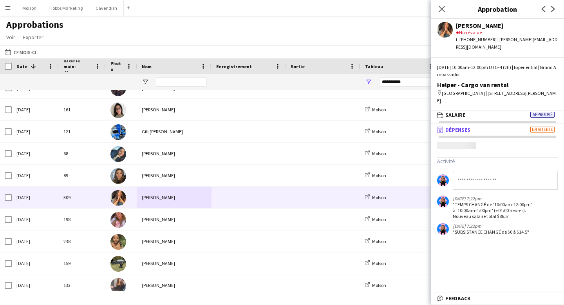
scroll to position [2, 0]
click at [448, 126] on span "Dépenses" at bounding box center [458, 129] width 25 height 7
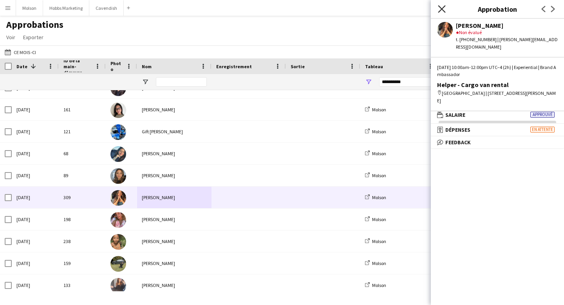
click at [441, 7] on icon at bounding box center [441, 8] width 7 height 7
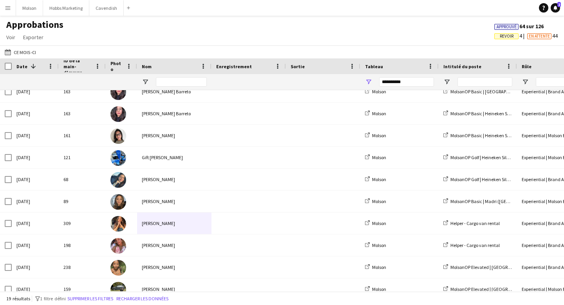
scroll to position [51, 0]
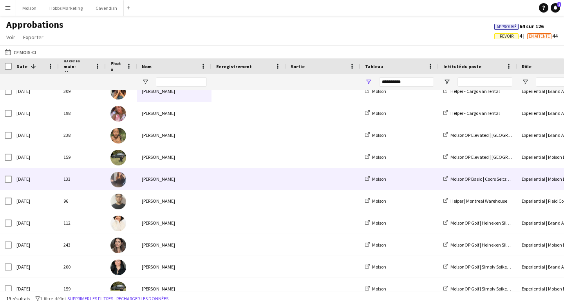
click at [172, 183] on div "[PERSON_NAME]" at bounding box center [174, 179] width 74 height 22
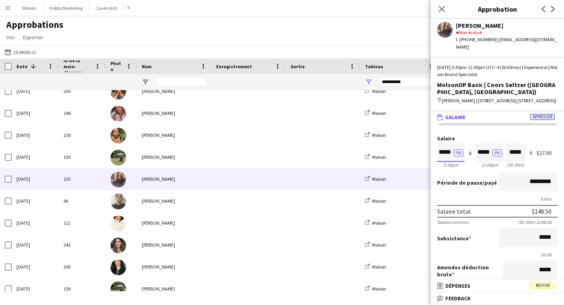
scroll to position [0, 0]
drag, startPoint x: 439, startPoint y: 154, endPoint x: 452, endPoint y: 154, distance: 12.5
click at [452, 154] on input "*****" at bounding box center [450, 152] width 27 height 19
drag, startPoint x: 477, startPoint y: 154, endPoint x: 491, endPoint y: 154, distance: 14.5
click at [492, 154] on input "*****" at bounding box center [489, 152] width 27 height 19
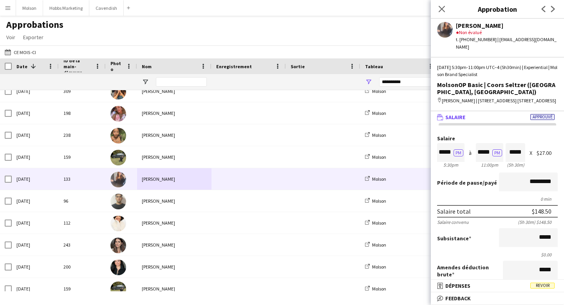
scroll to position [0, 0]
drag, startPoint x: 508, startPoint y: 167, endPoint x: 526, endPoint y: 167, distance: 18.8
click at [526, 167] on div "Salaire ***** PM 5:30pm à ***** PM 11:00pm ***** (5h 30m) X $27.00" at bounding box center [497, 153] width 121 height 34
drag, startPoint x: 539, startPoint y: 155, endPoint x: 549, endPoint y: 155, distance: 10.2
click at [549, 155] on div "$27.00" at bounding box center [547, 153] width 21 height 6
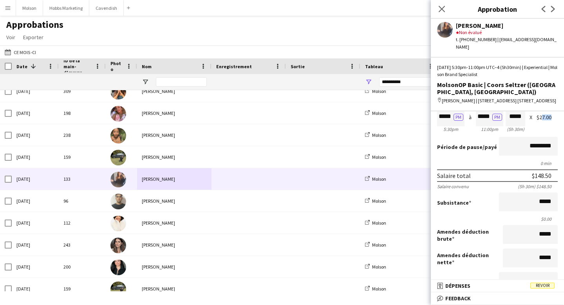
scroll to position [36, 0]
click at [550, 202] on input "*****" at bounding box center [528, 201] width 59 height 19
type input "**"
type input "******"
click at [486, 207] on div "Subsistance ******" at bounding box center [497, 202] width 121 height 20
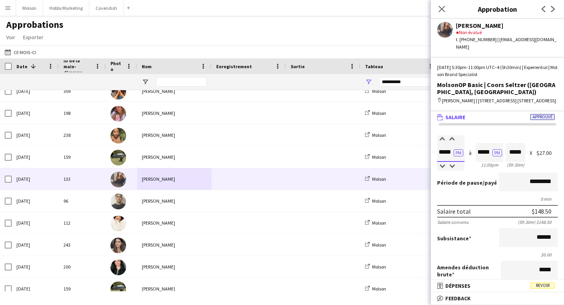
scroll to position [0, 0]
drag, startPoint x: 440, startPoint y: 153, endPoint x: 452, endPoint y: 153, distance: 12.1
click at [452, 153] on input "*****" at bounding box center [450, 152] width 27 height 19
drag, startPoint x: 479, startPoint y: 150, endPoint x: 489, endPoint y: 150, distance: 10.2
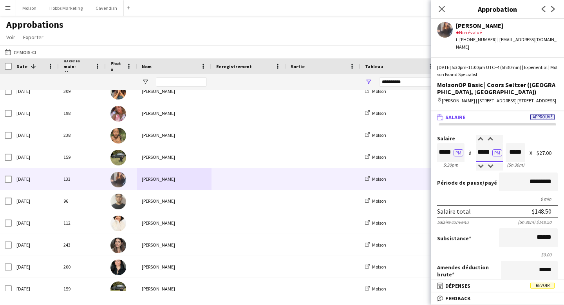
click at [489, 150] on input "*****" at bounding box center [489, 152] width 27 height 19
click at [539, 154] on div "$27.00" at bounding box center [547, 153] width 21 height 6
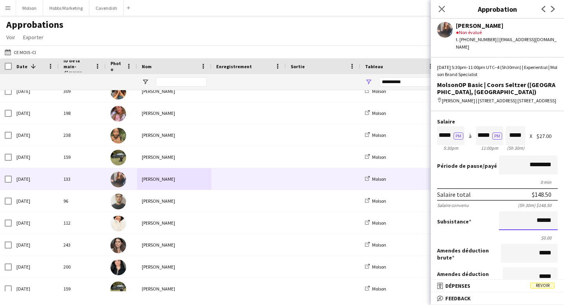
scroll to position [0, 0]
drag, startPoint x: 537, startPoint y: 222, endPoint x: 550, endPoint y: 221, distance: 13.7
click at [551, 221] on input "******" at bounding box center [528, 220] width 59 height 19
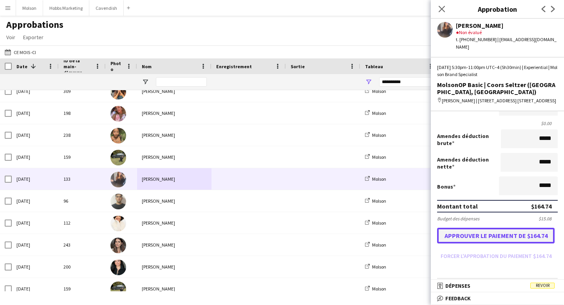
scroll to position [0, 0]
click at [499, 235] on button "Approuver le paiement de $164.74" at bounding box center [496, 236] width 118 height 16
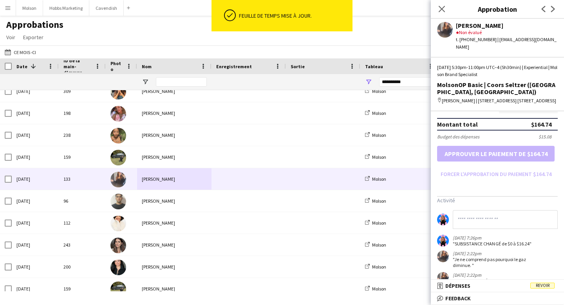
scroll to position [234, 0]
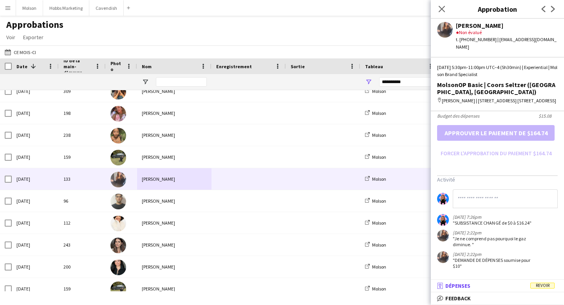
click at [471, 286] on mat-panel-title "receipt Dépenses Revoir" at bounding box center [496, 285] width 130 height 7
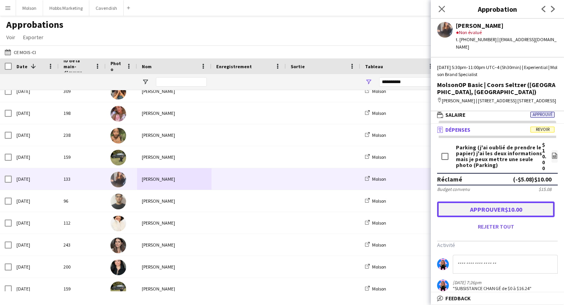
click at [503, 210] on button "Approuver $10.00" at bounding box center [496, 209] width 118 height 16
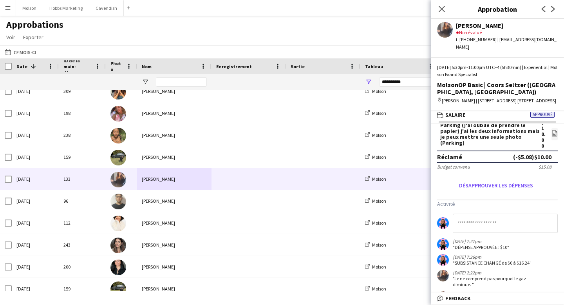
scroll to position [0, 0]
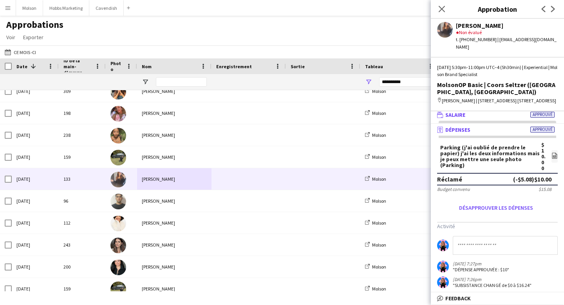
click at [470, 115] on mat-panel-title "wallet Salaire Approuvé" at bounding box center [496, 114] width 130 height 7
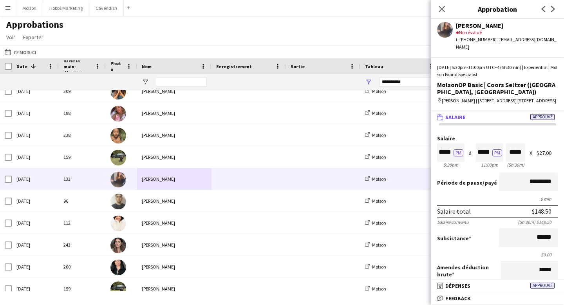
drag, startPoint x: 537, startPoint y: 153, endPoint x: 551, endPoint y: 153, distance: 14.5
click at [551, 153] on div "Salaire ***** PM 5:30pm à ***** PM 11:00pm ***** (5h 30m) X $27.00" at bounding box center [497, 153] width 121 height 34
drag, startPoint x: 440, startPoint y: 153, endPoint x: 450, endPoint y: 153, distance: 10.2
click at [450, 153] on input "*****" at bounding box center [450, 152] width 27 height 19
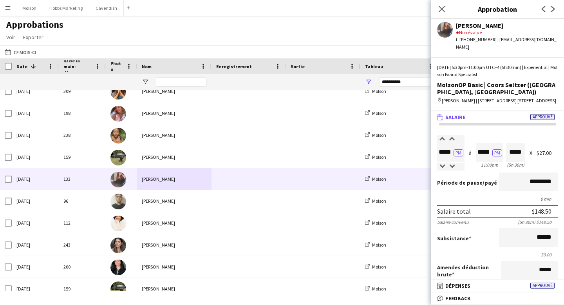
click at [455, 175] on div "Période de pause /payé *********" at bounding box center [497, 182] width 121 height 20
drag, startPoint x: 459, startPoint y: 25, endPoint x: 493, endPoint y: 25, distance: 34.5
click at [493, 25] on div "[PERSON_NAME]" at bounding box center [507, 25] width 102 height 7
click at [503, 26] on div "[PERSON_NAME]" at bounding box center [507, 25] width 102 height 7
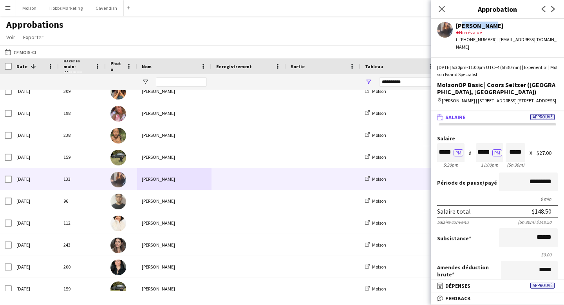
drag, startPoint x: 461, startPoint y: 26, endPoint x: 493, endPoint y: 26, distance: 32.5
click at [492, 26] on div "[PERSON_NAME]" at bounding box center [507, 25] width 102 height 7
click at [497, 29] on div "star Non évalué" at bounding box center [507, 32] width 102 height 7
drag, startPoint x: 458, startPoint y: 27, endPoint x: 499, endPoint y: 27, distance: 40.8
click at [499, 27] on div "[PERSON_NAME]" at bounding box center [507, 25] width 102 height 7
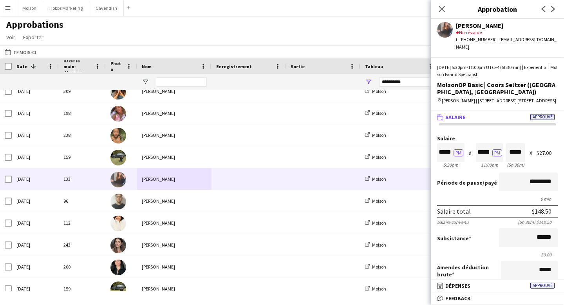
click at [500, 35] on div "star Non évalué" at bounding box center [507, 32] width 102 height 7
drag, startPoint x: 462, startPoint y: 27, endPoint x: 495, endPoint y: 27, distance: 32.5
click at [495, 27] on div "[PERSON_NAME]" at bounding box center [507, 25] width 102 height 7
click at [497, 31] on div "star Non évalué" at bounding box center [507, 32] width 102 height 7
drag, startPoint x: 467, startPoint y: 28, endPoint x: 495, endPoint y: 28, distance: 28.2
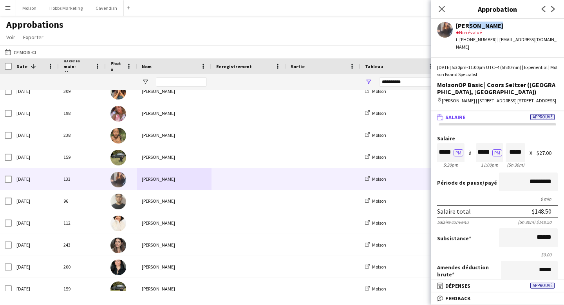
click at [495, 28] on div "[PERSON_NAME]" at bounding box center [507, 25] width 102 height 7
click at [465, 22] on div "[PERSON_NAME]" at bounding box center [507, 25] width 102 height 7
drag, startPoint x: 459, startPoint y: 26, endPoint x: 499, endPoint y: 25, distance: 39.6
click at [499, 25] on div "[PERSON_NAME]" at bounding box center [507, 25] width 102 height 7
drag, startPoint x: 539, startPoint y: 154, endPoint x: 553, endPoint y: 154, distance: 13.7
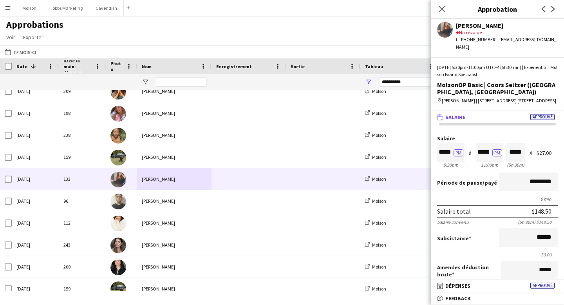
click at [553, 154] on div "$27.00" at bounding box center [547, 153] width 21 height 6
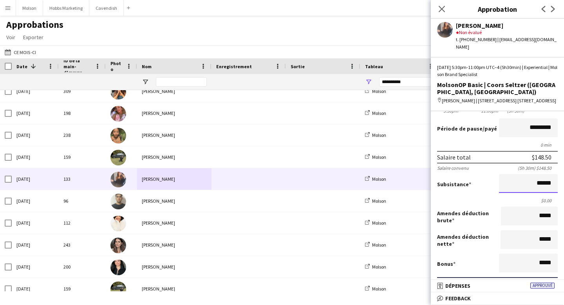
scroll to position [0, 0]
drag, startPoint x: 538, startPoint y: 184, endPoint x: 553, endPoint y: 184, distance: 14.1
click at [553, 184] on input "******" at bounding box center [528, 183] width 59 height 19
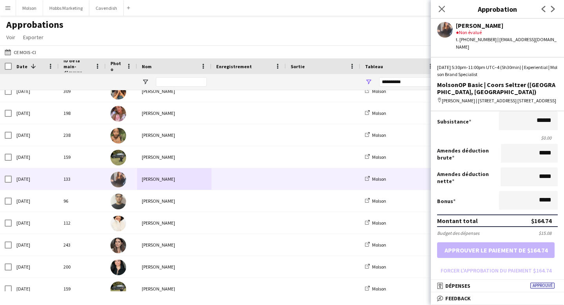
scroll to position [0, 0]
drag, startPoint x: 531, startPoint y: 223, endPoint x: 549, endPoint y: 222, distance: 18.1
click at [549, 222] on div "$164.74" at bounding box center [541, 221] width 20 height 8
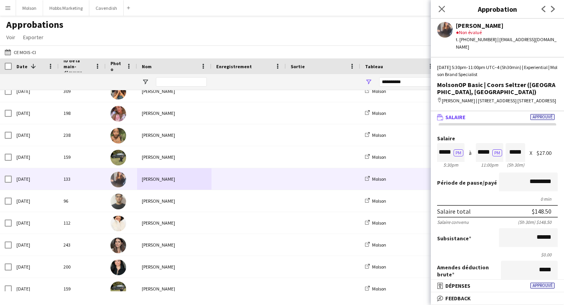
click at [457, 118] on span "Salaire" at bounding box center [456, 117] width 20 height 7
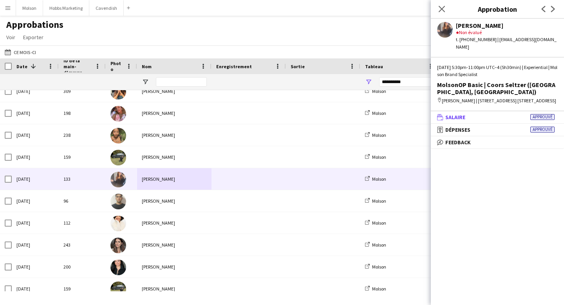
click at [467, 118] on mat-panel-title "wallet Salaire Approuvé" at bounding box center [496, 117] width 130 height 7
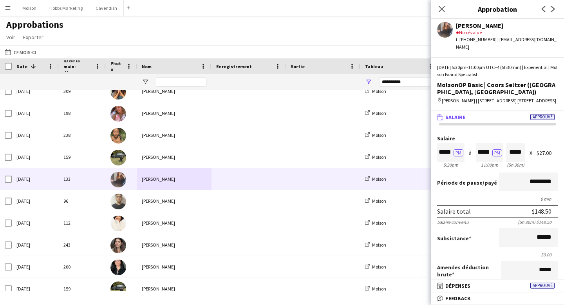
click at [461, 117] on span "Salaire" at bounding box center [456, 117] width 20 height 7
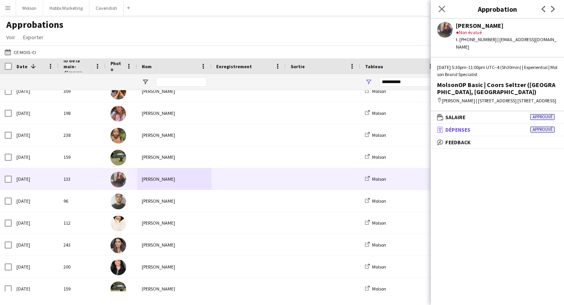
click at [474, 131] on mat-panel-title "receipt Dépenses Approuvé" at bounding box center [496, 129] width 130 height 7
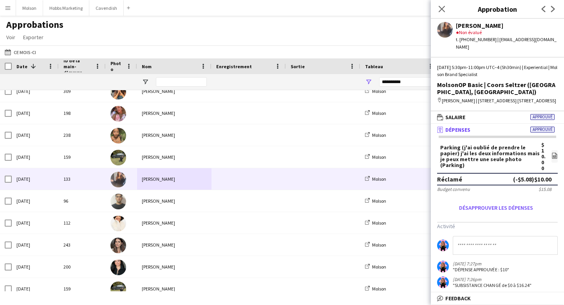
click at [459, 130] on span "Dépenses" at bounding box center [458, 129] width 25 height 7
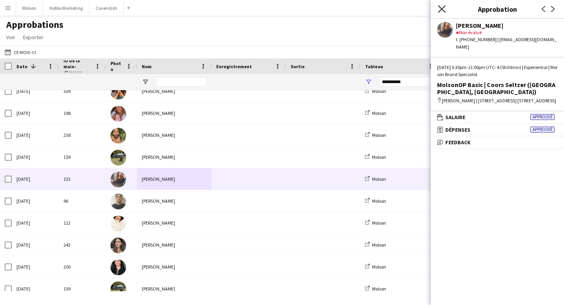
click at [441, 9] on icon "Fermer le pop-in" at bounding box center [441, 8] width 7 height 7
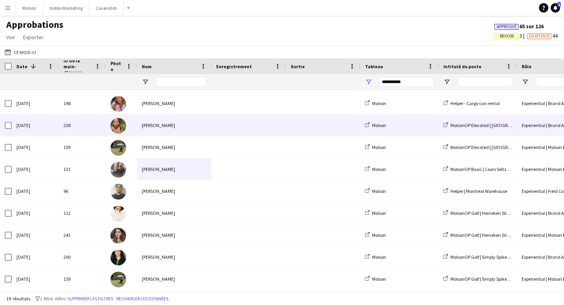
scroll to position [172, 0]
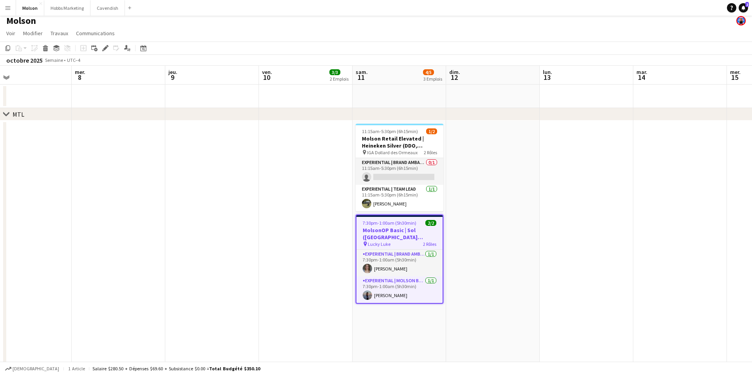
scroll to position [4, 0]
click at [413, 176] on app-card-role "Experiential | Brand Ambassador 0/1 11:15am-5:30pm (6h15min) single-neutral-act…" at bounding box center [400, 172] width 88 height 27
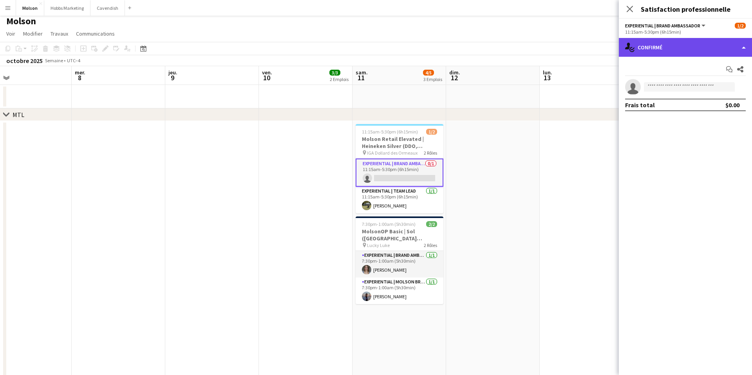
click at [677, 48] on div "single-neutral-actions-check-2 Confirmé" at bounding box center [685, 47] width 133 height 19
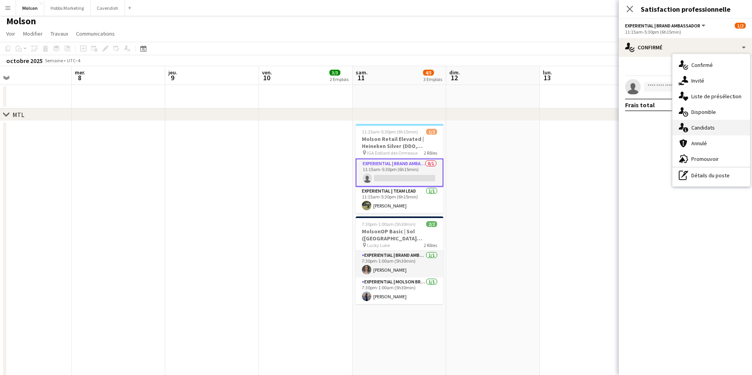
click at [707, 123] on div "single-neutral-actions-information Candidats" at bounding box center [712, 128] width 78 height 16
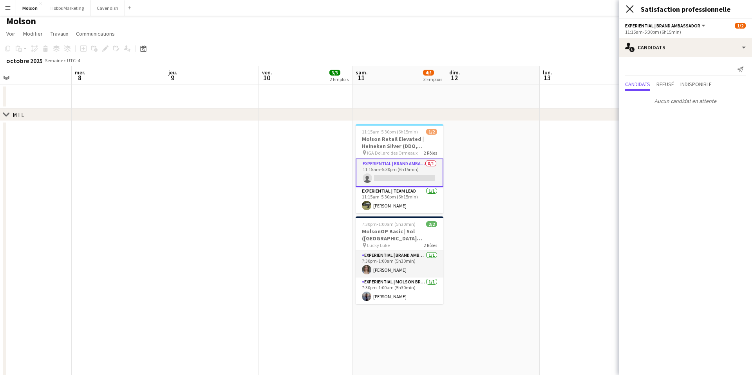
click at [631, 7] on icon "Fermer le pop-in" at bounding box center [629, 8] width 7 height 7
